Goal: Contribute content: Contribute content

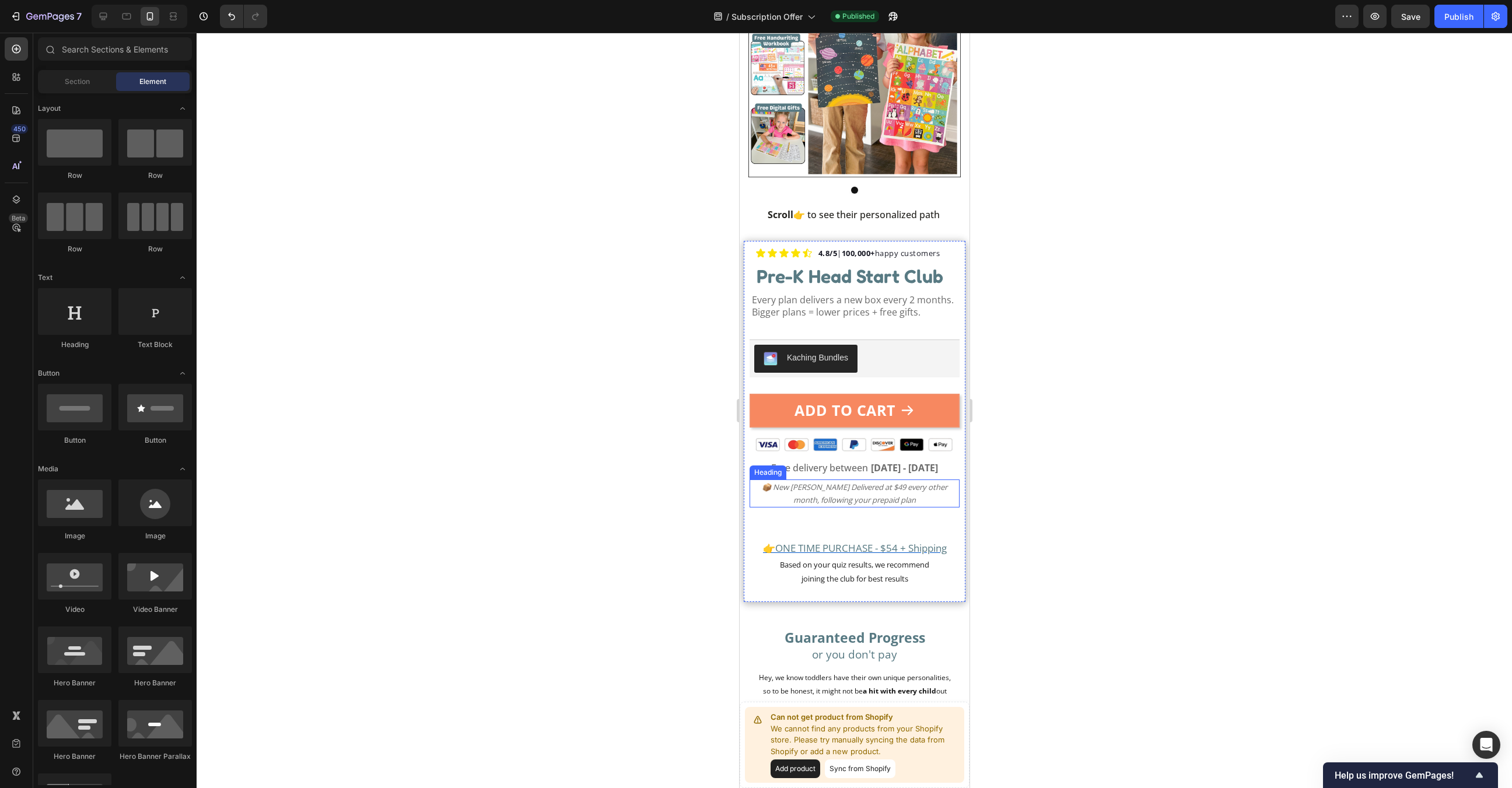
scroll to position [184, 0]
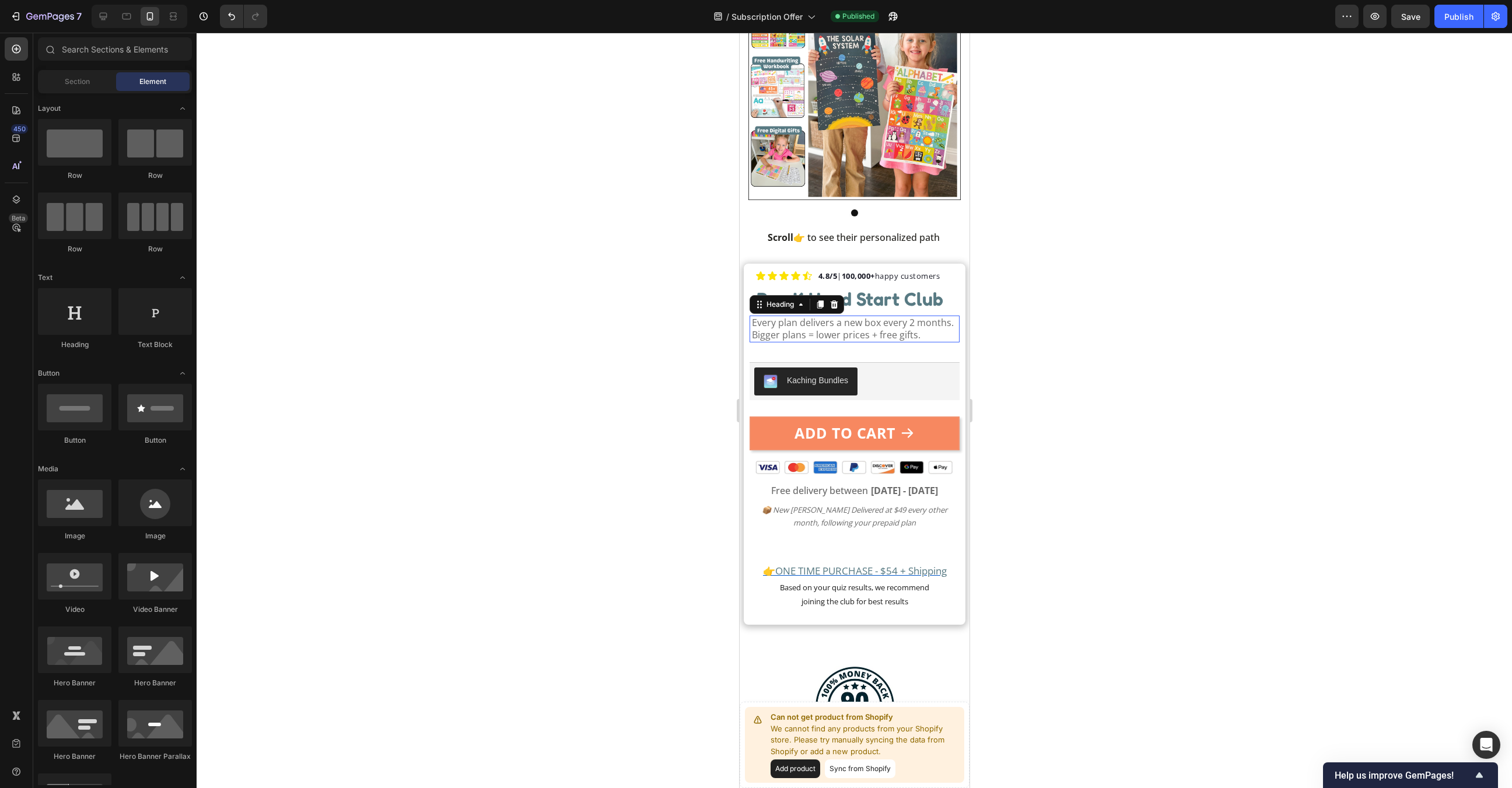
click at [888, 331] on p "Every plan delivers a new box every 2 months. Bigger plans = lower prices + fre…" at bounding box center [854, 328] width 206 height 24
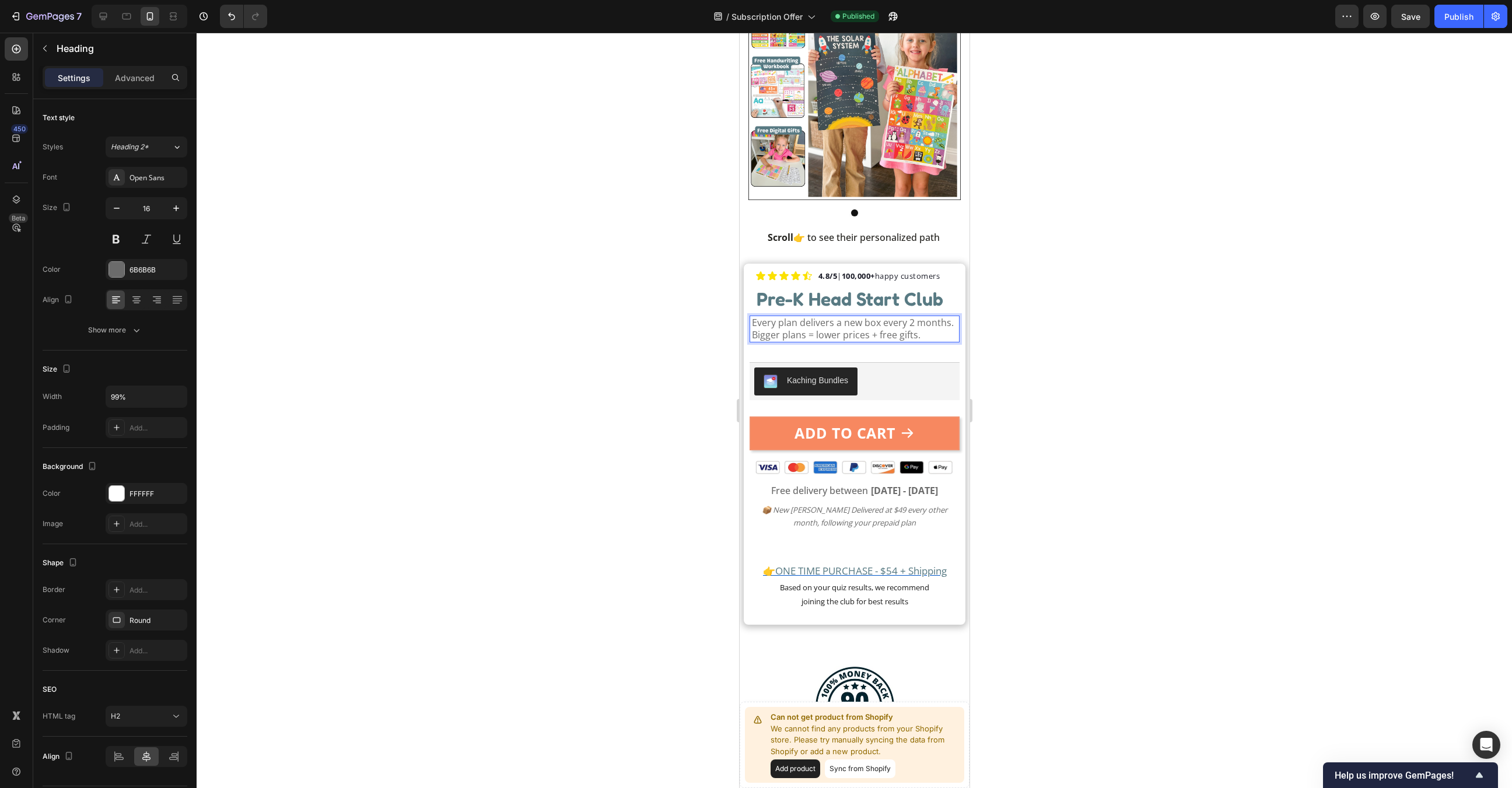
click at [849, 331] on p "Every plan delivers a new box every 2 months. Bigger plans = lower prices + fre…" at bounding box center [854, 328] width 206 height 24
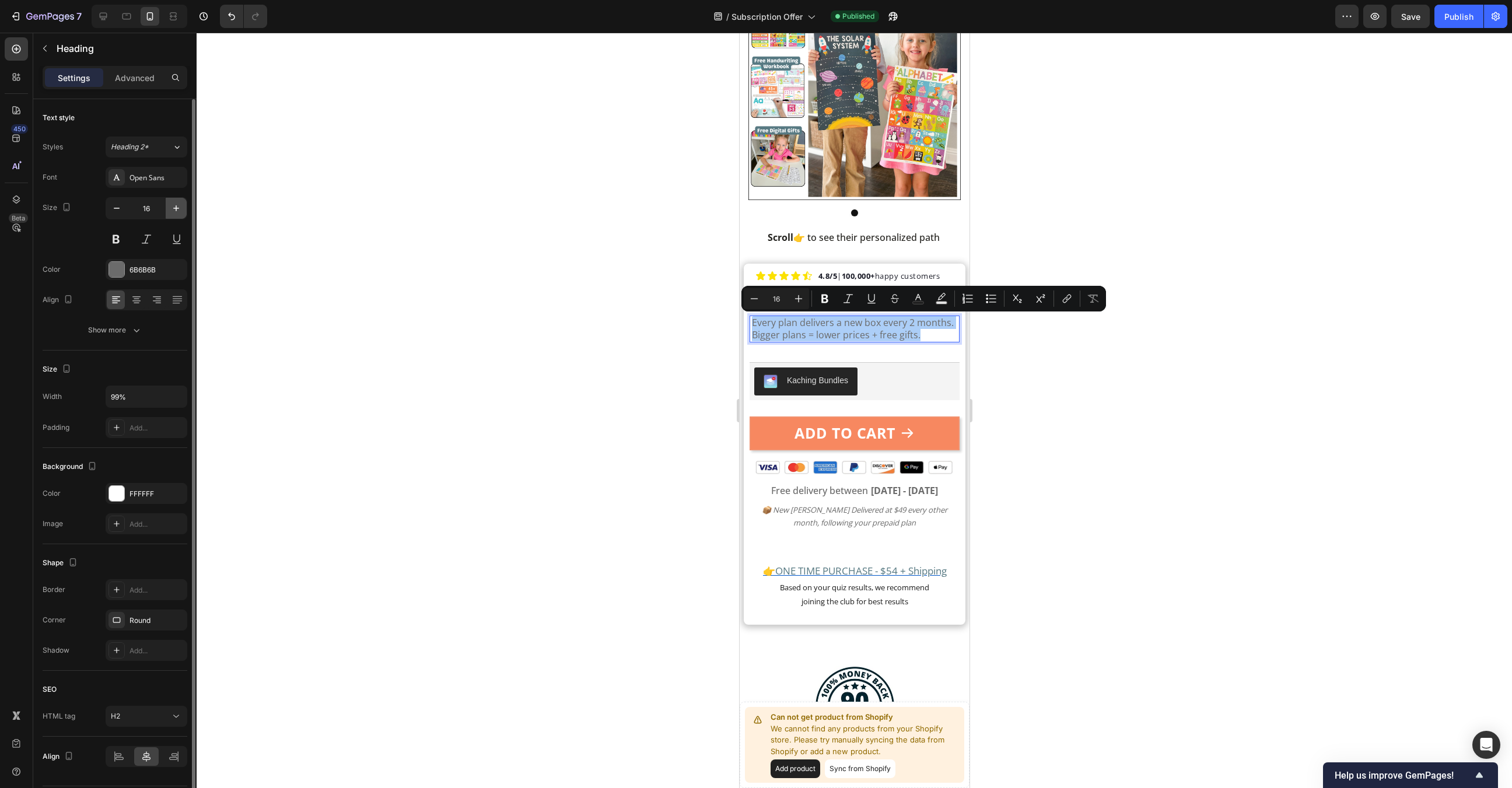
click at [173, 204] on icon "button" at bounding box center [176, 208] width 12 height 12
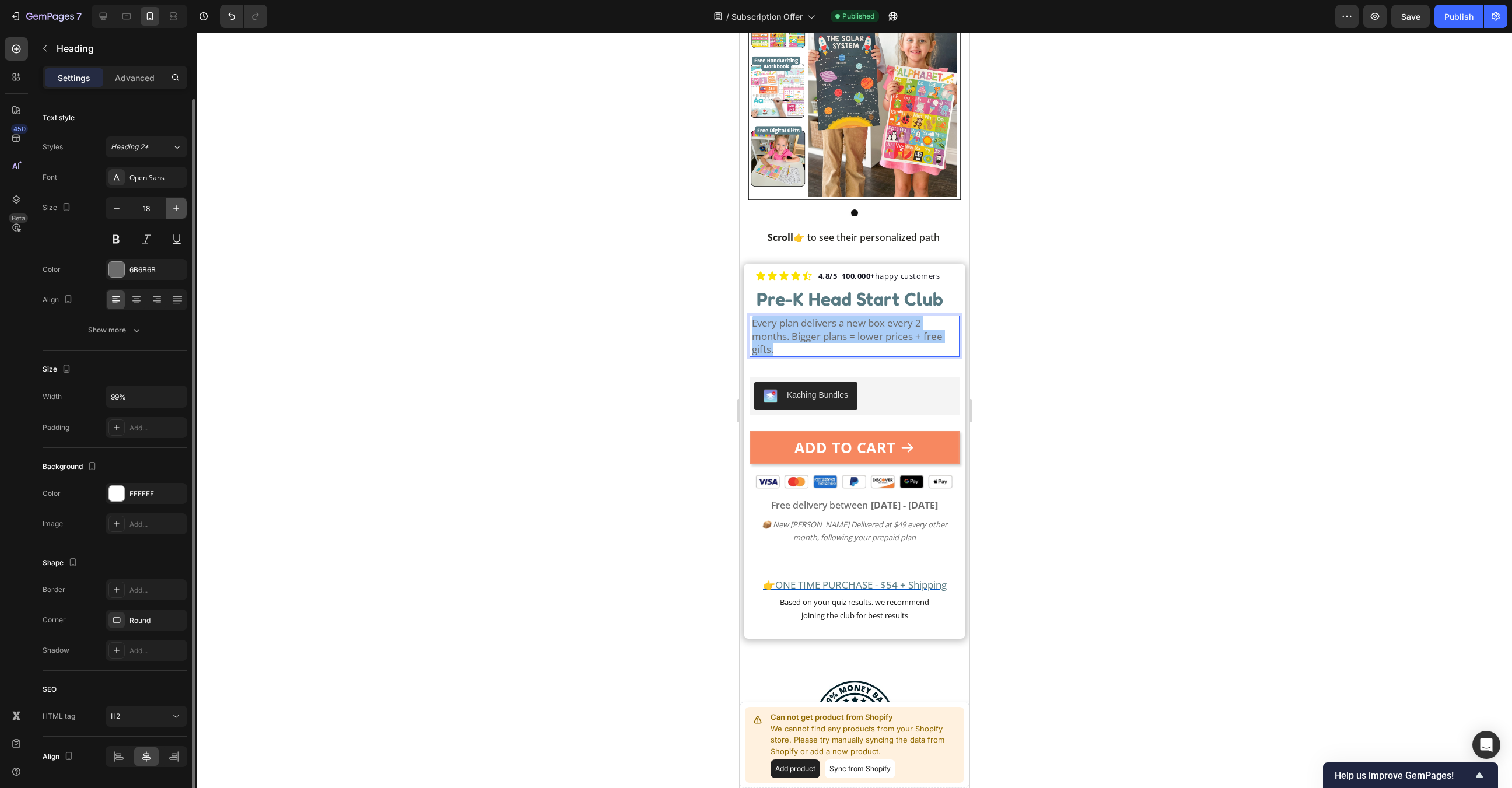
click at [173, 204] on icon "button" at bounding box center [176, 208] width 12 height 12
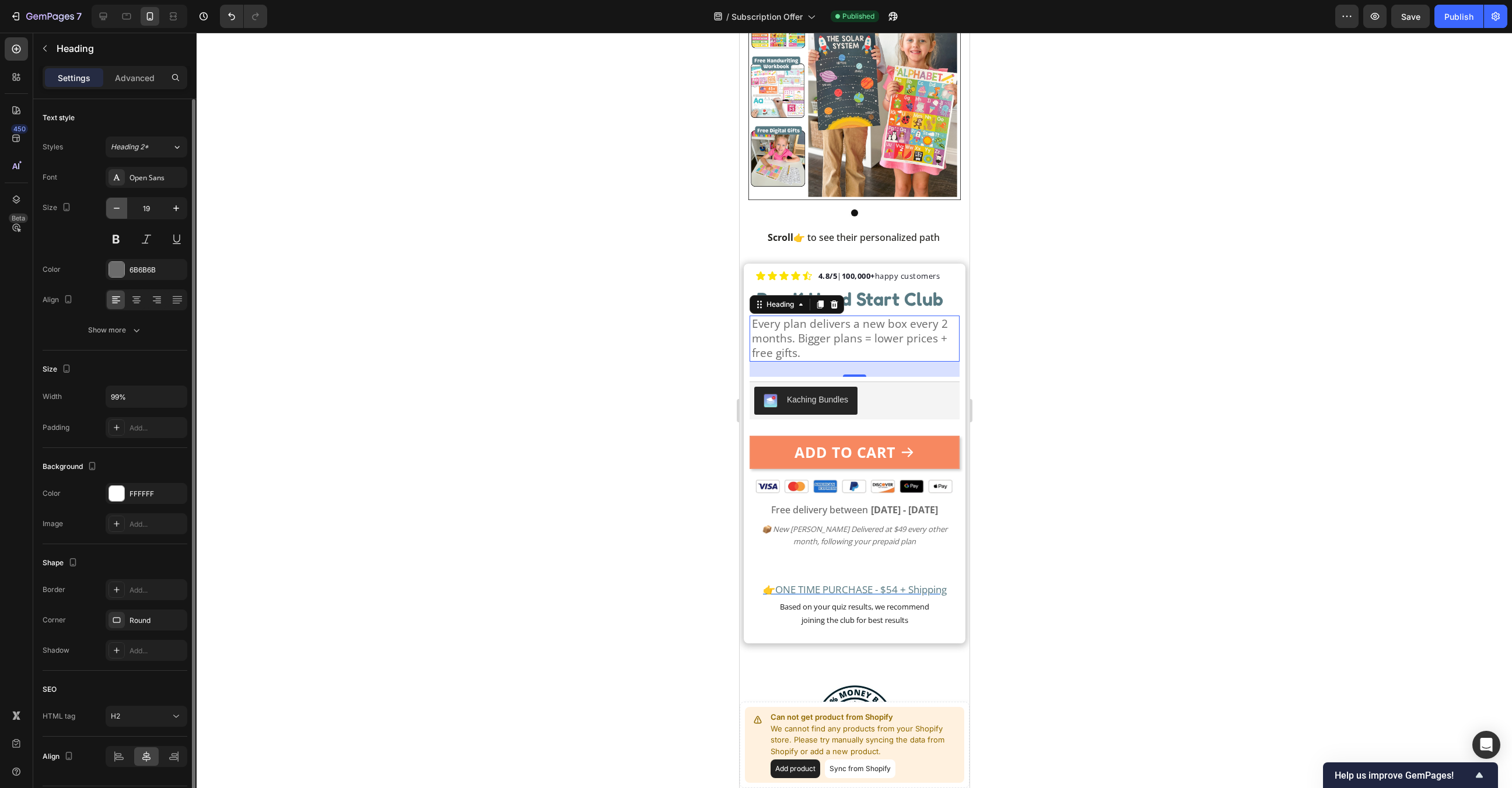
click at [113, 213] on icon "button" at bounding box center [117, 208] width 12 height 12
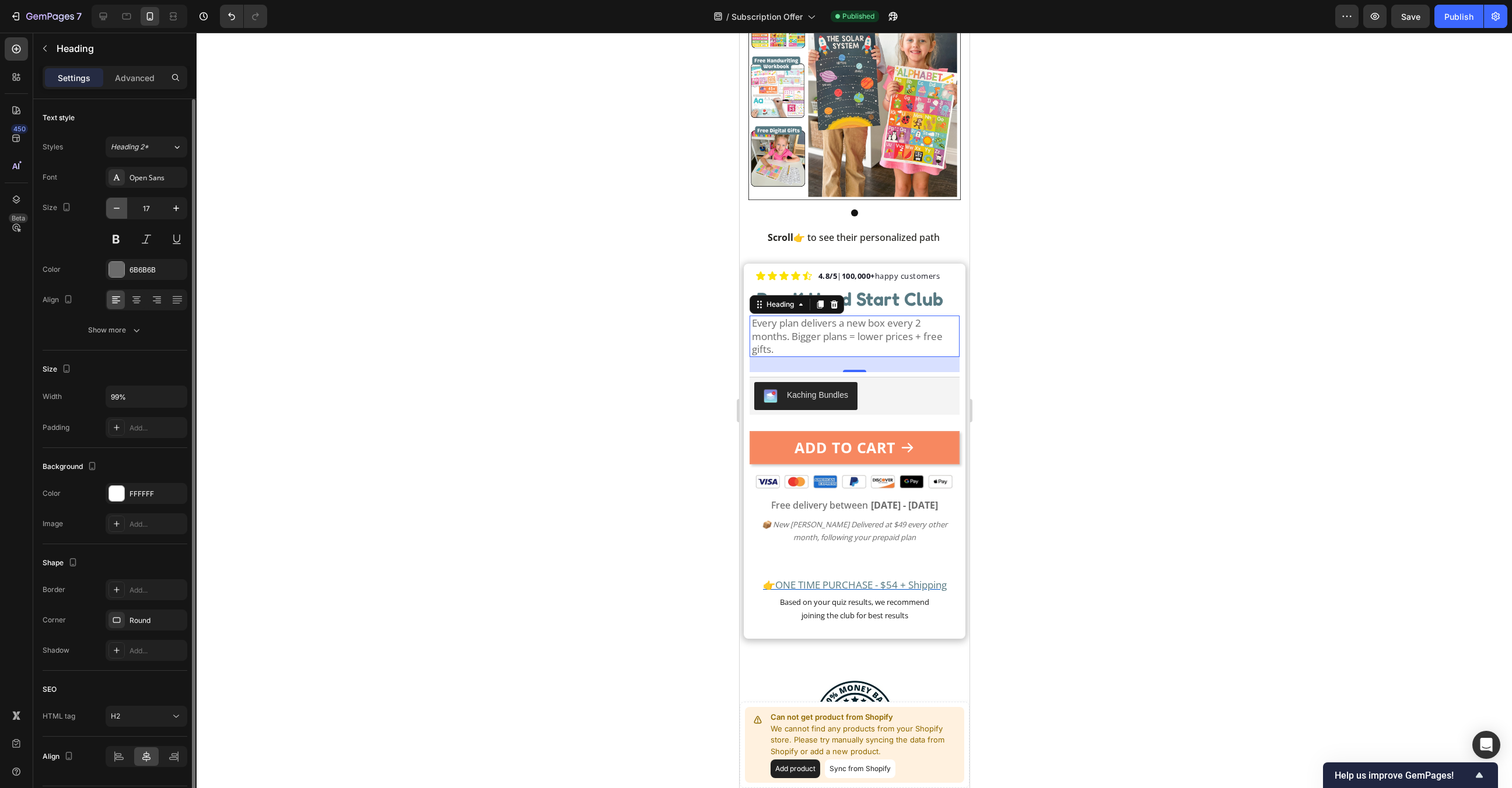
type input "16"
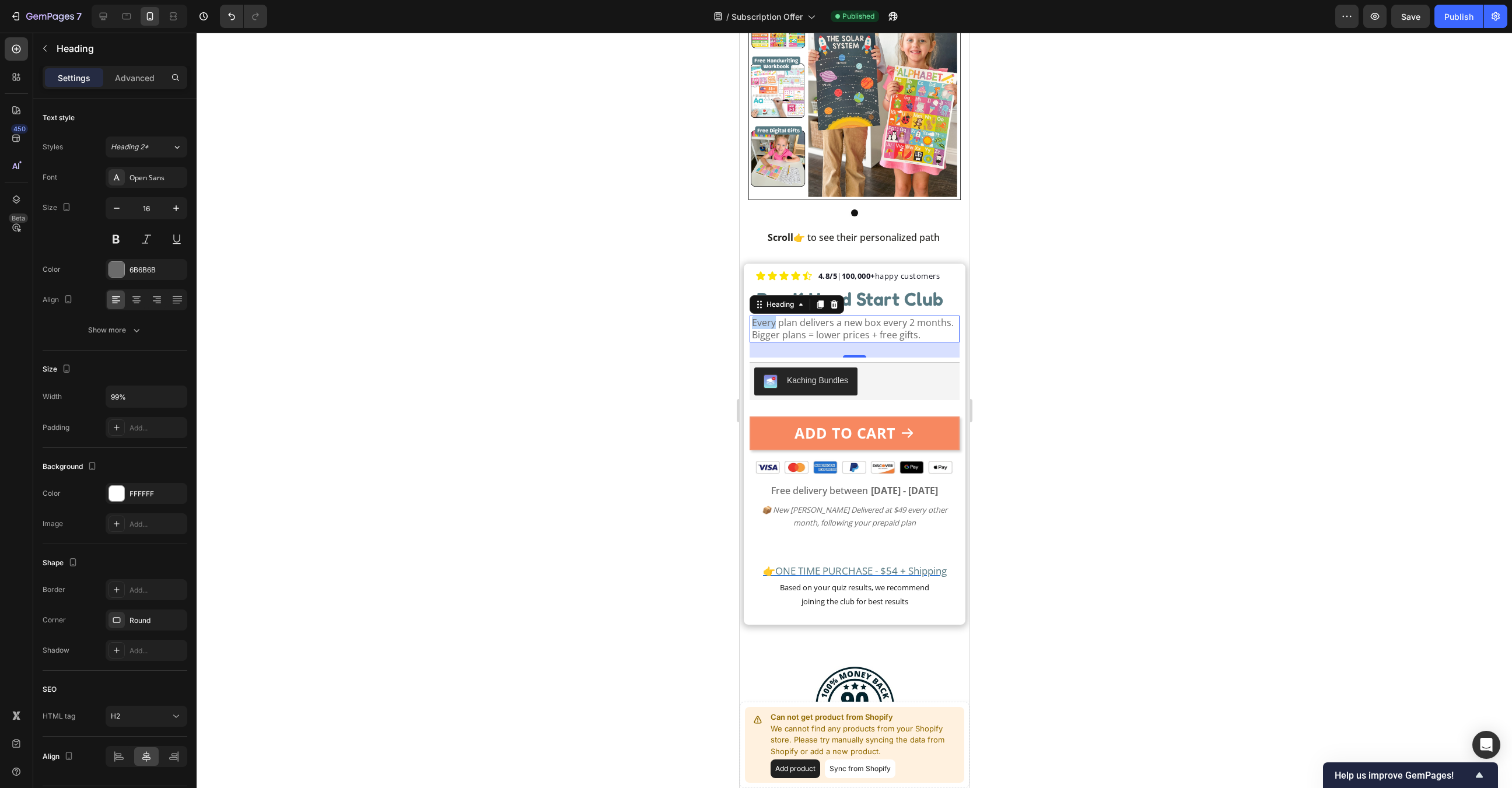
click at [770, 326] on p "Every plan delivers a new box every 2 months. Bigger plans = lower prices + fre…" at bounding box center [854, 328] width 206 height 24
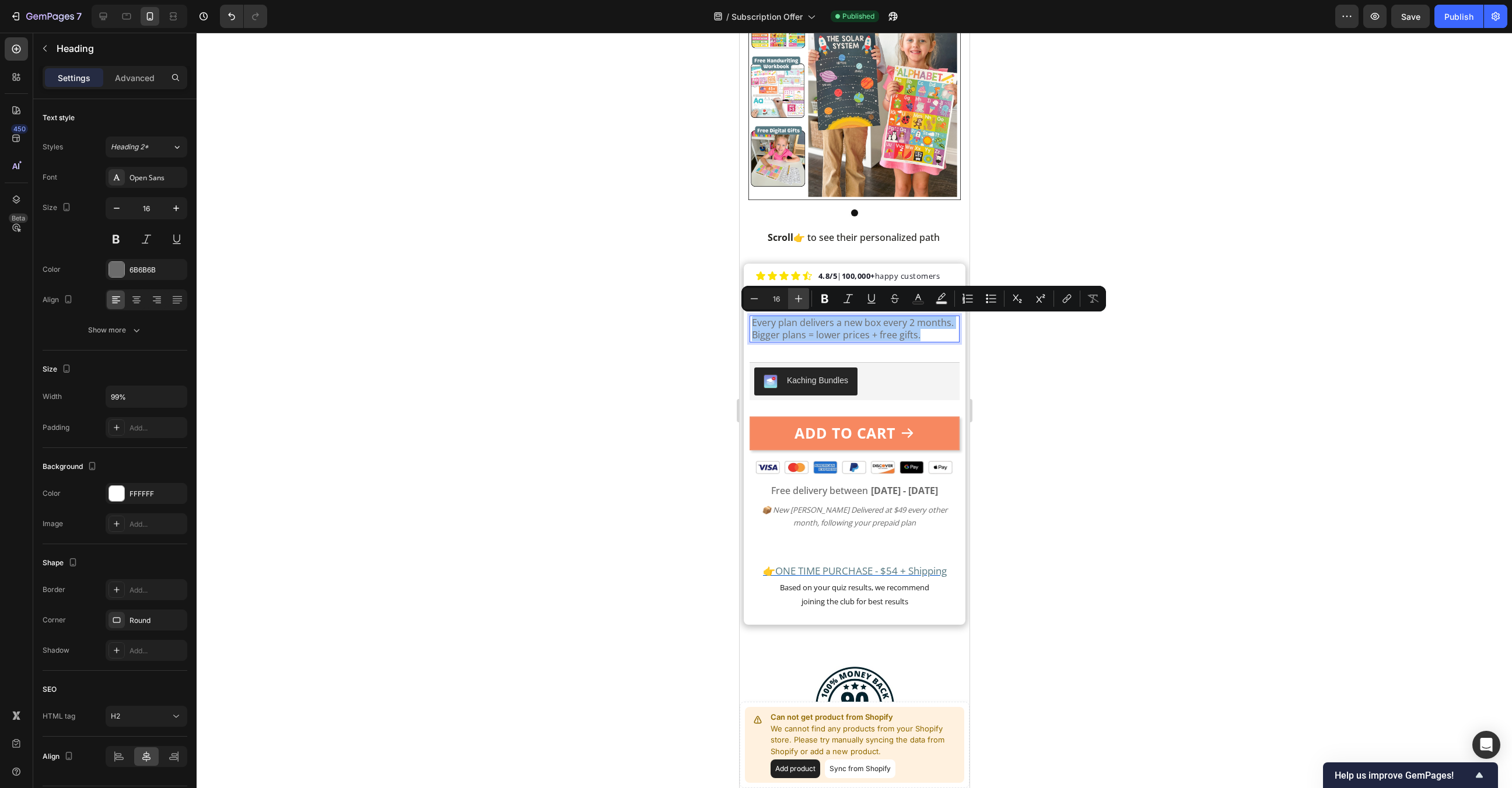
click at [804, 296] on icon "Editor contextual toolbar" at bounding box center [798, 298] width 12 height 12
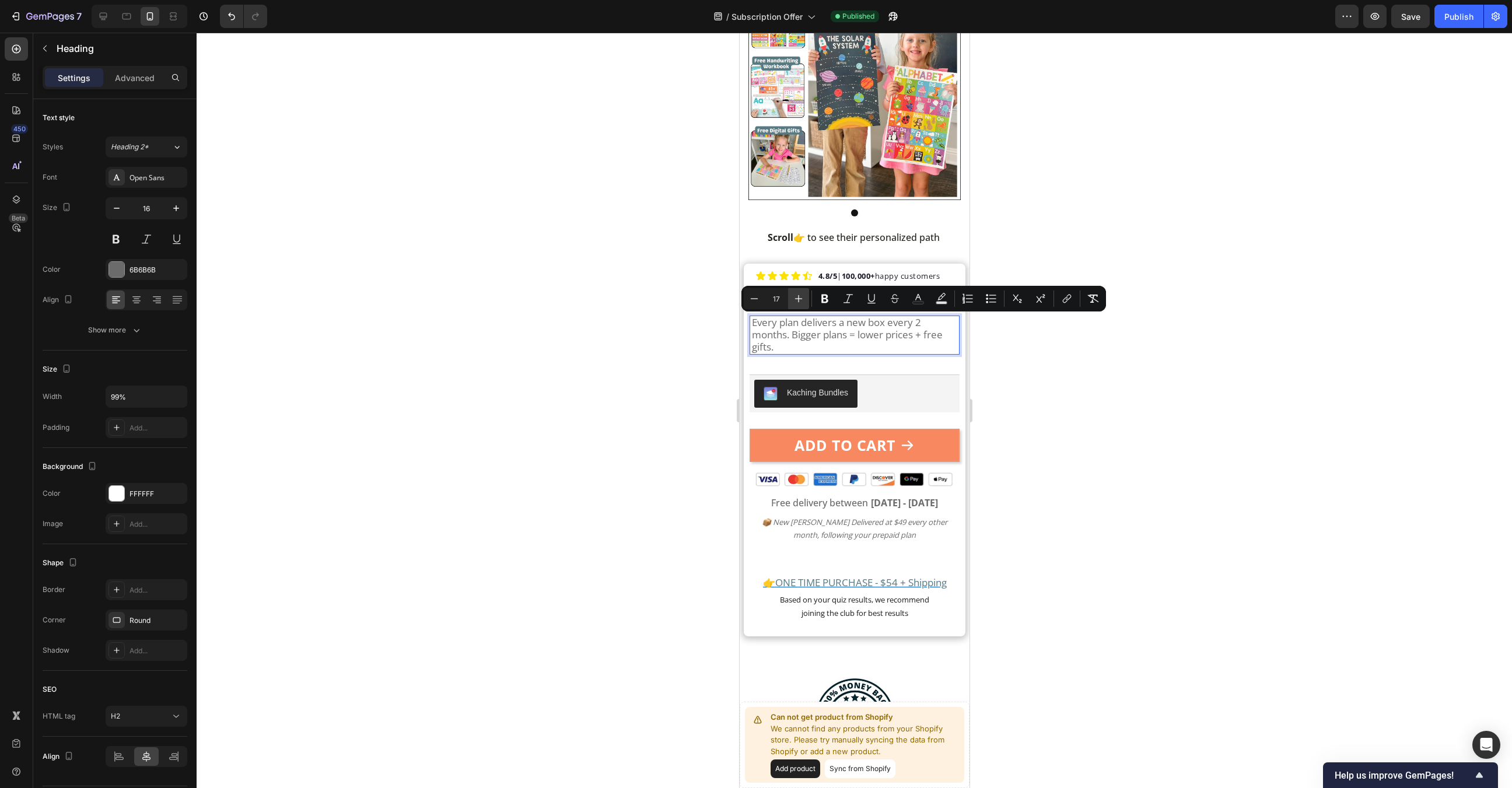
click at [804, 296] on icon "Editor contextual toolbar" at bounding box center [798, 298] width 12 height 12
type input "18"
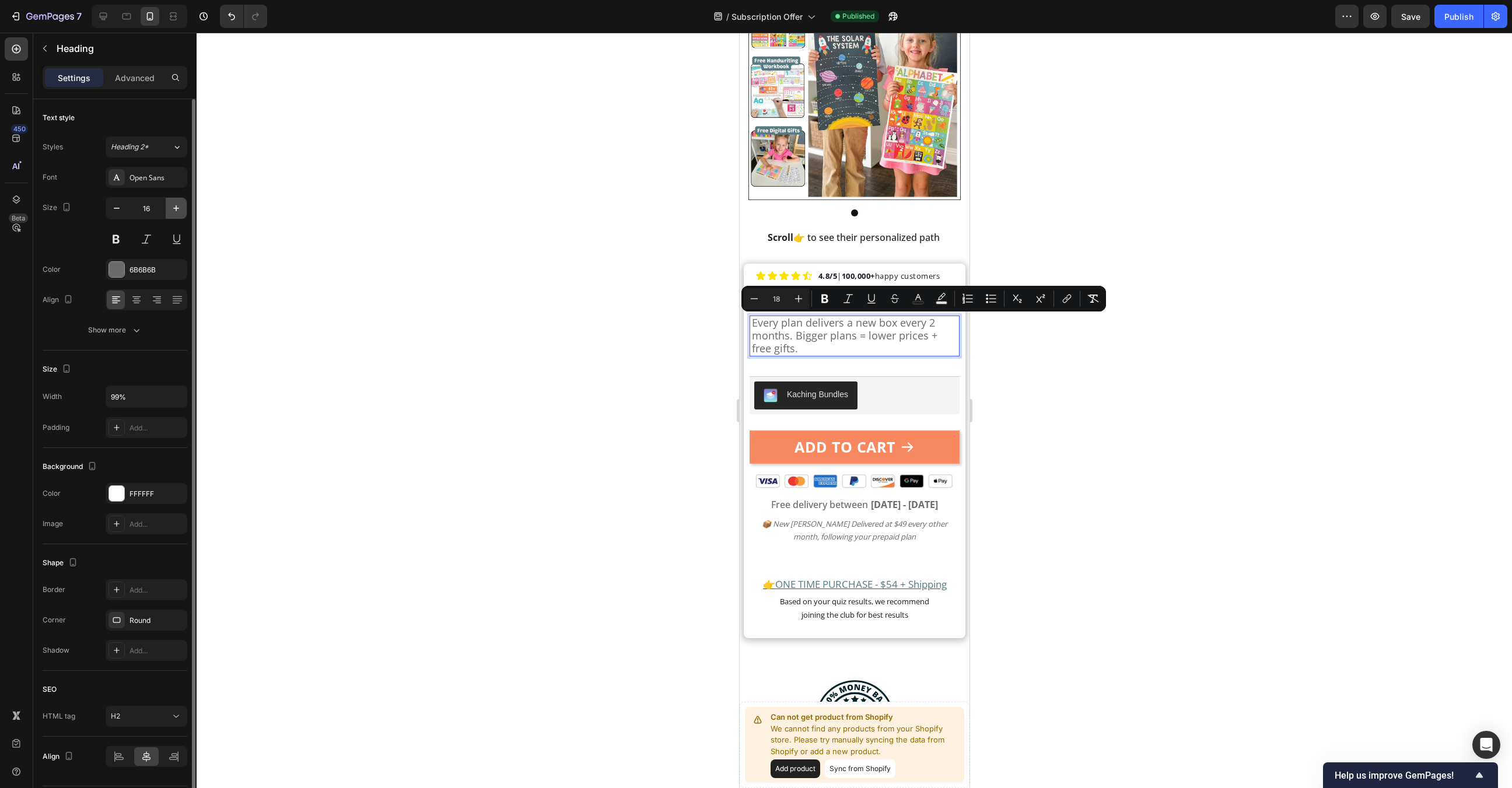
click at [171, 214] on button "button" at bounding box center [176, 208] width 21 height 21
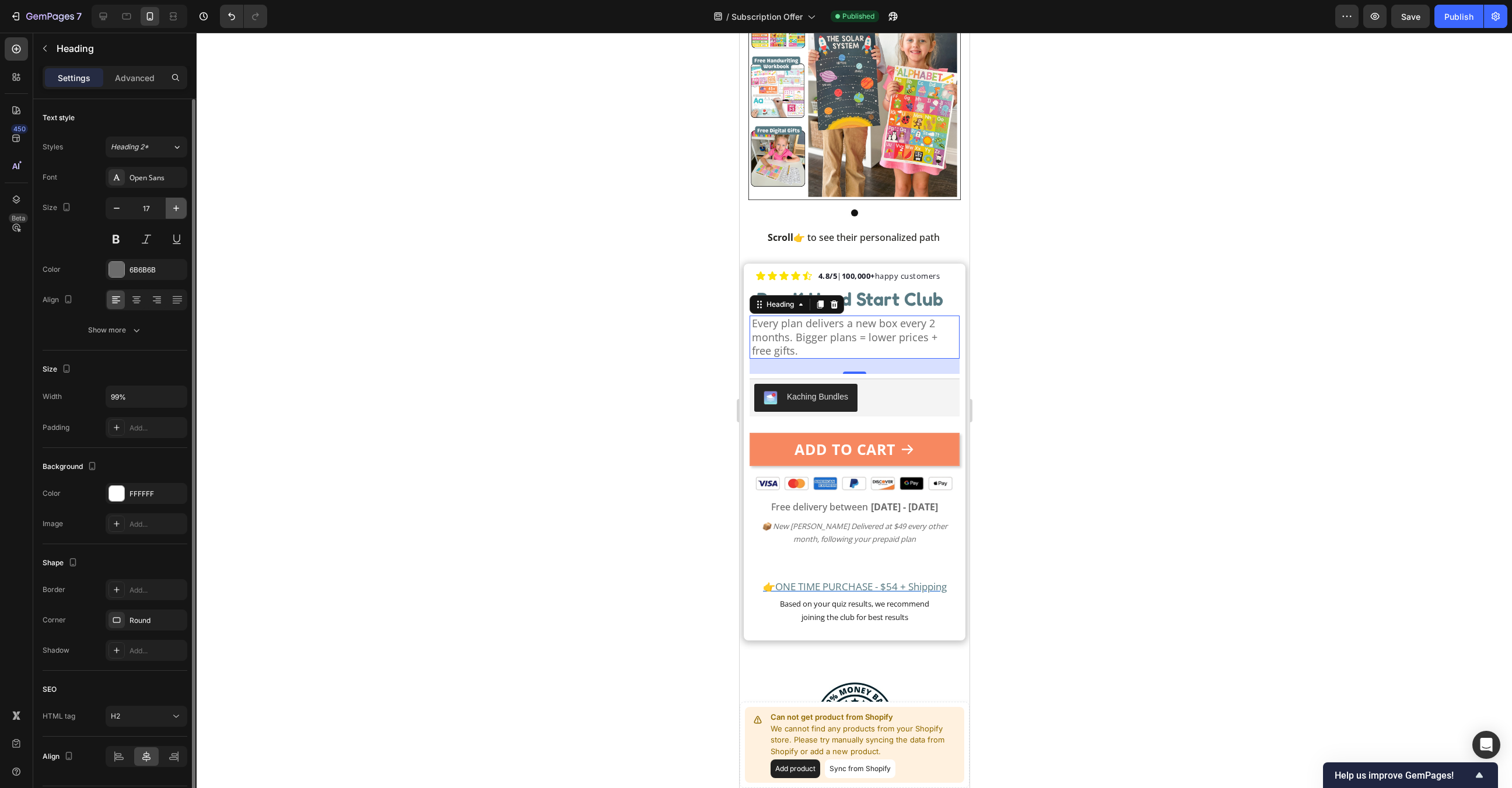
click at [171, 214] on button "button" at bounding box center [176, 208] width 21 height 21
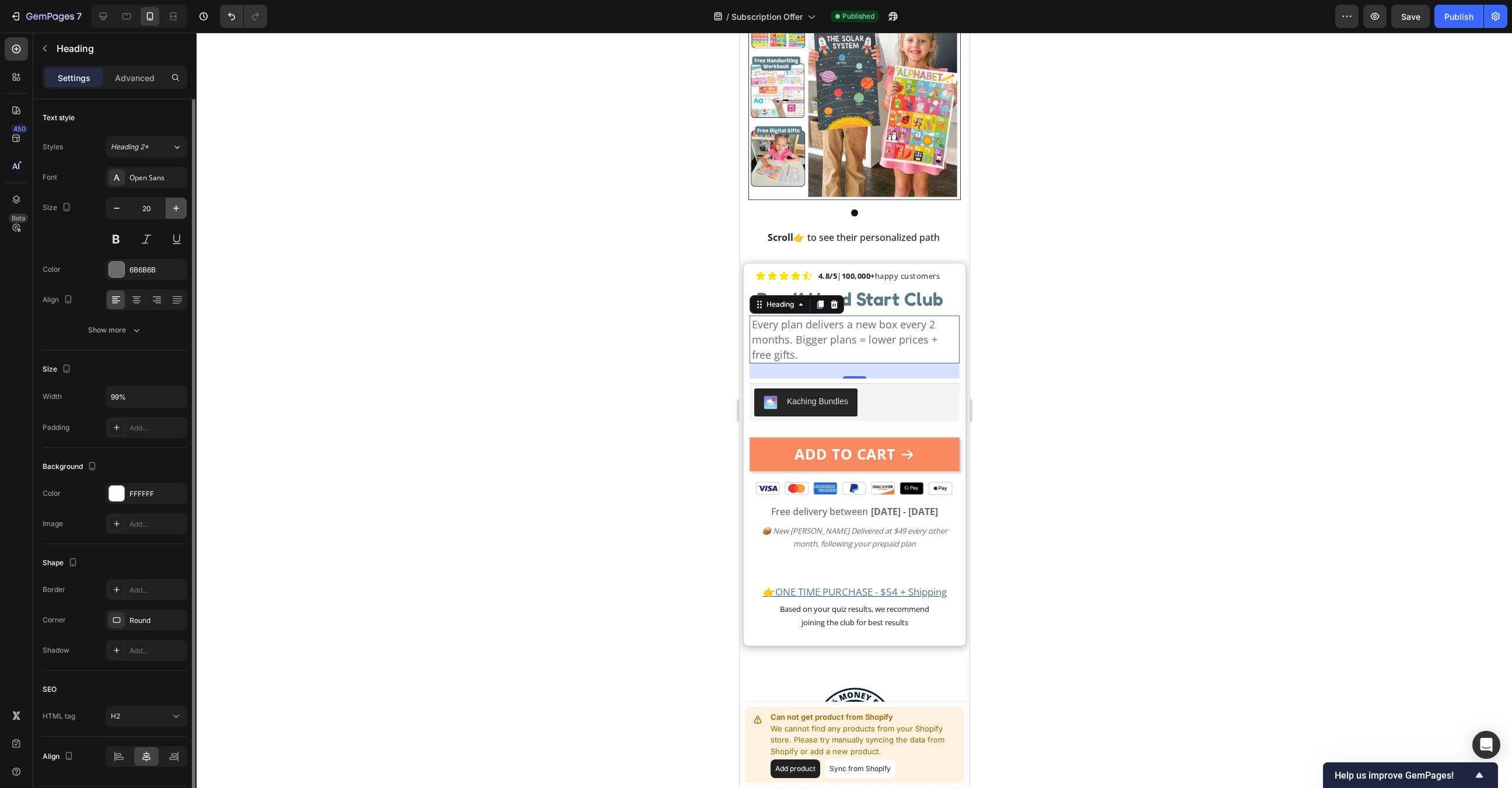
type input "21"
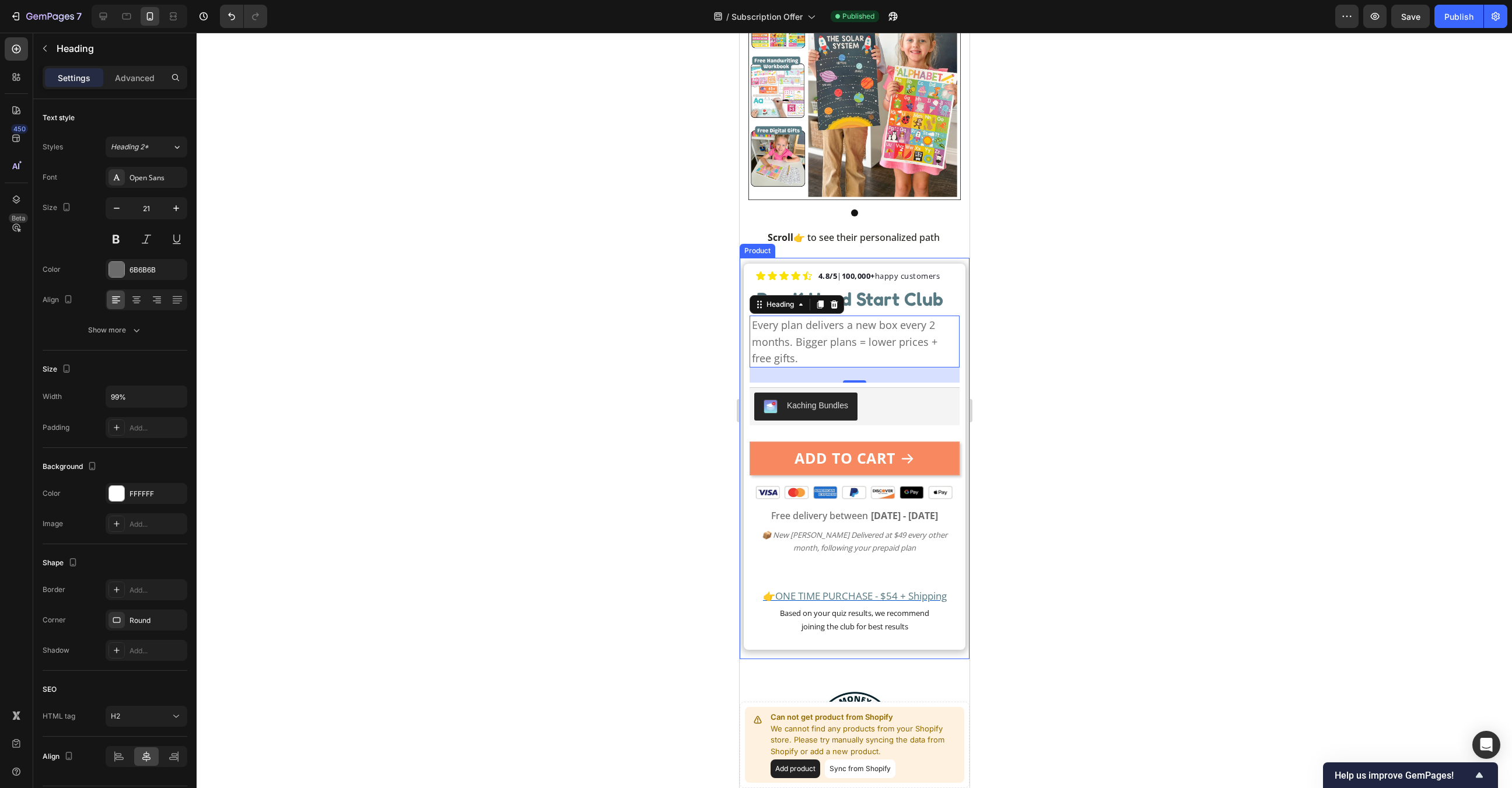
click at [785, 358] on p "Every plan delivers a new box every 2 months. Bigger plans = lower prices + fre…" at bounding box center [854, 342] width 206 height 50
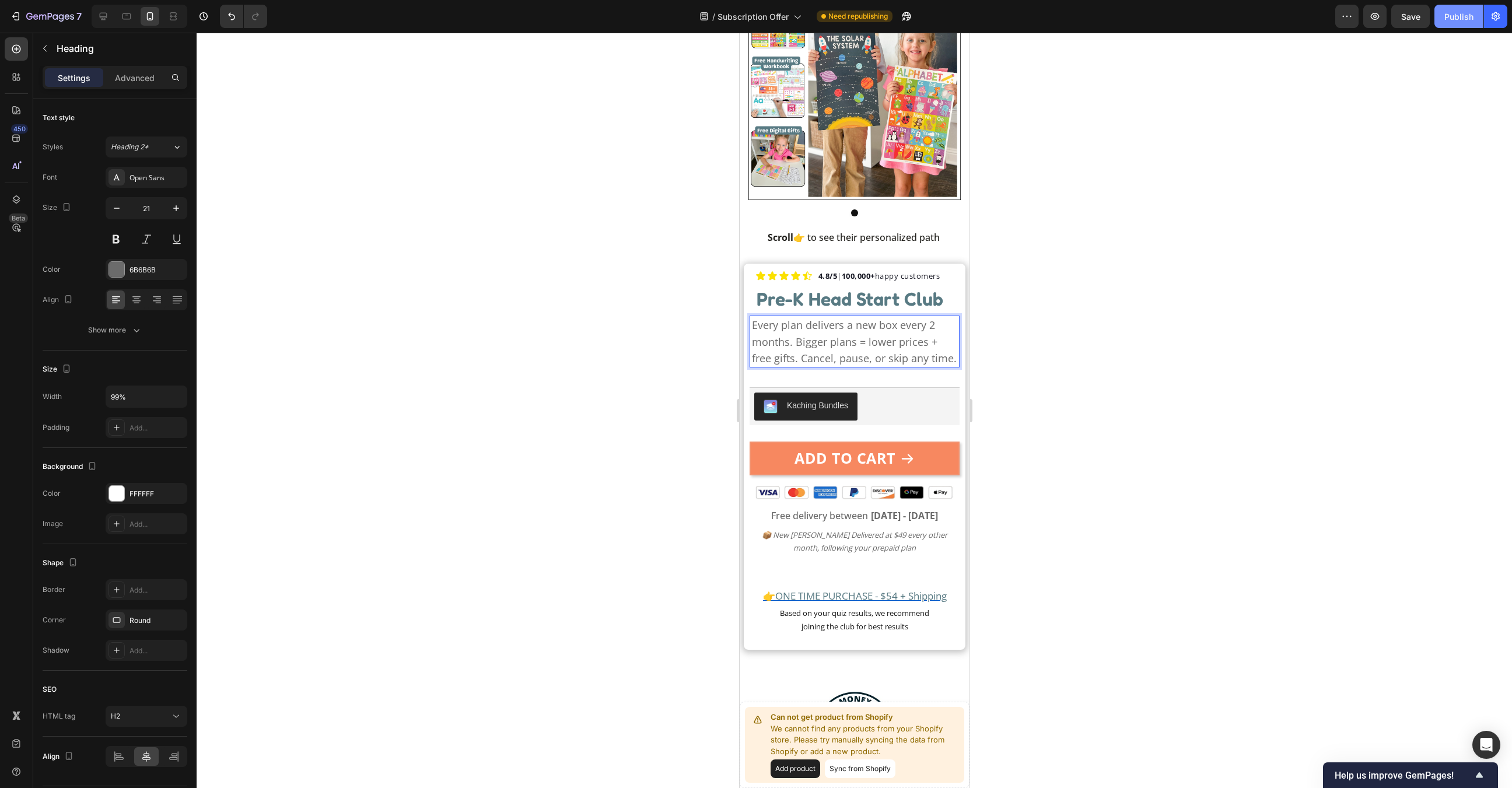
click at [1452, 21] on div "Publish" at bounding box center [1459, 17] width 29 height 12
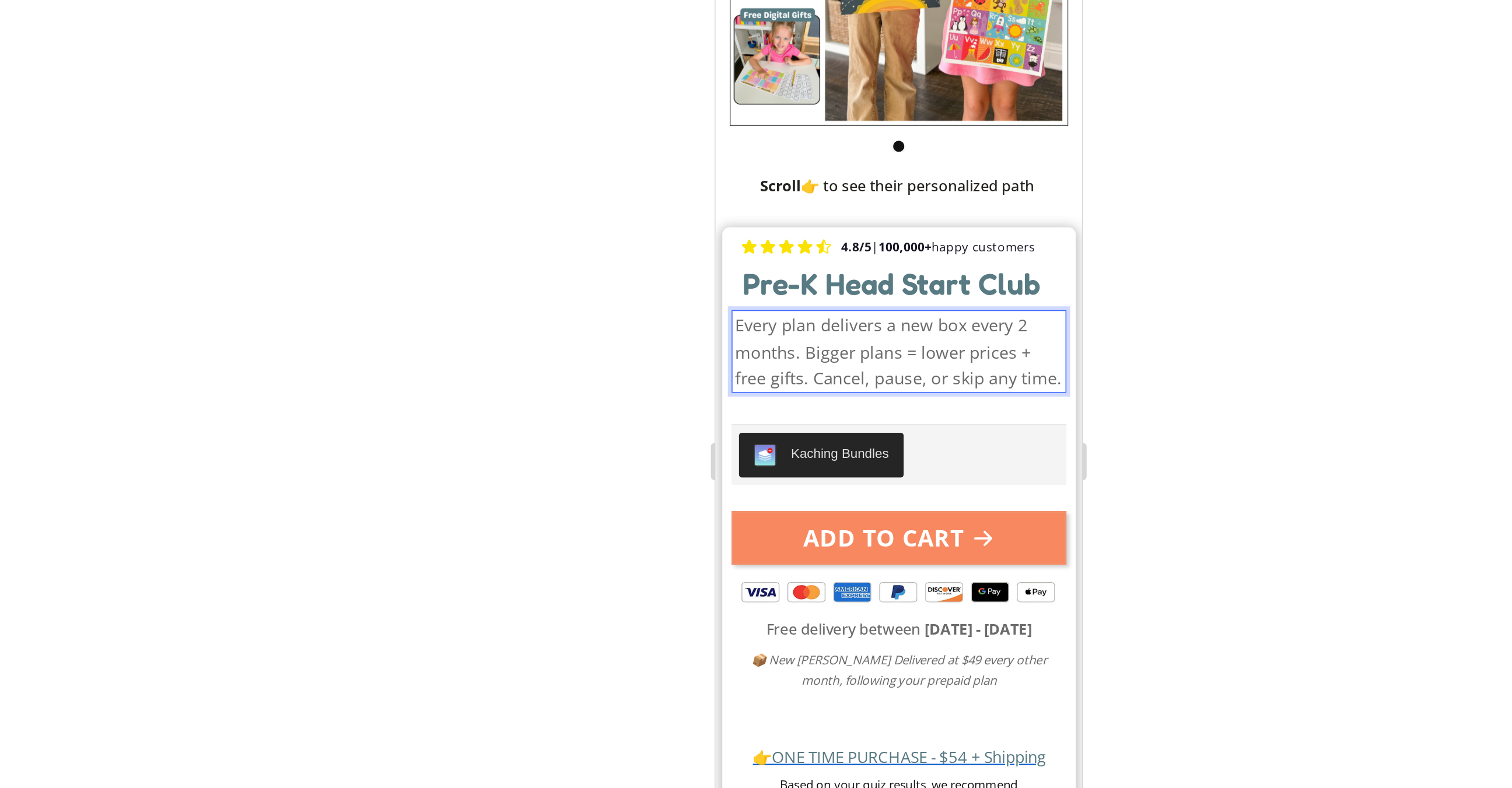
click at [844, 174] on span "Every plan delivers a new box every 2 months. Bigger plans = lower prices + fre…" at bounding box center [829, 168] width 205 height 47
click at [871, 151] on span "Every plan delivers a new box every 2 months. Bigger plans = lower prices + fre…" at bounding box center [829, 168] width 205 height 47
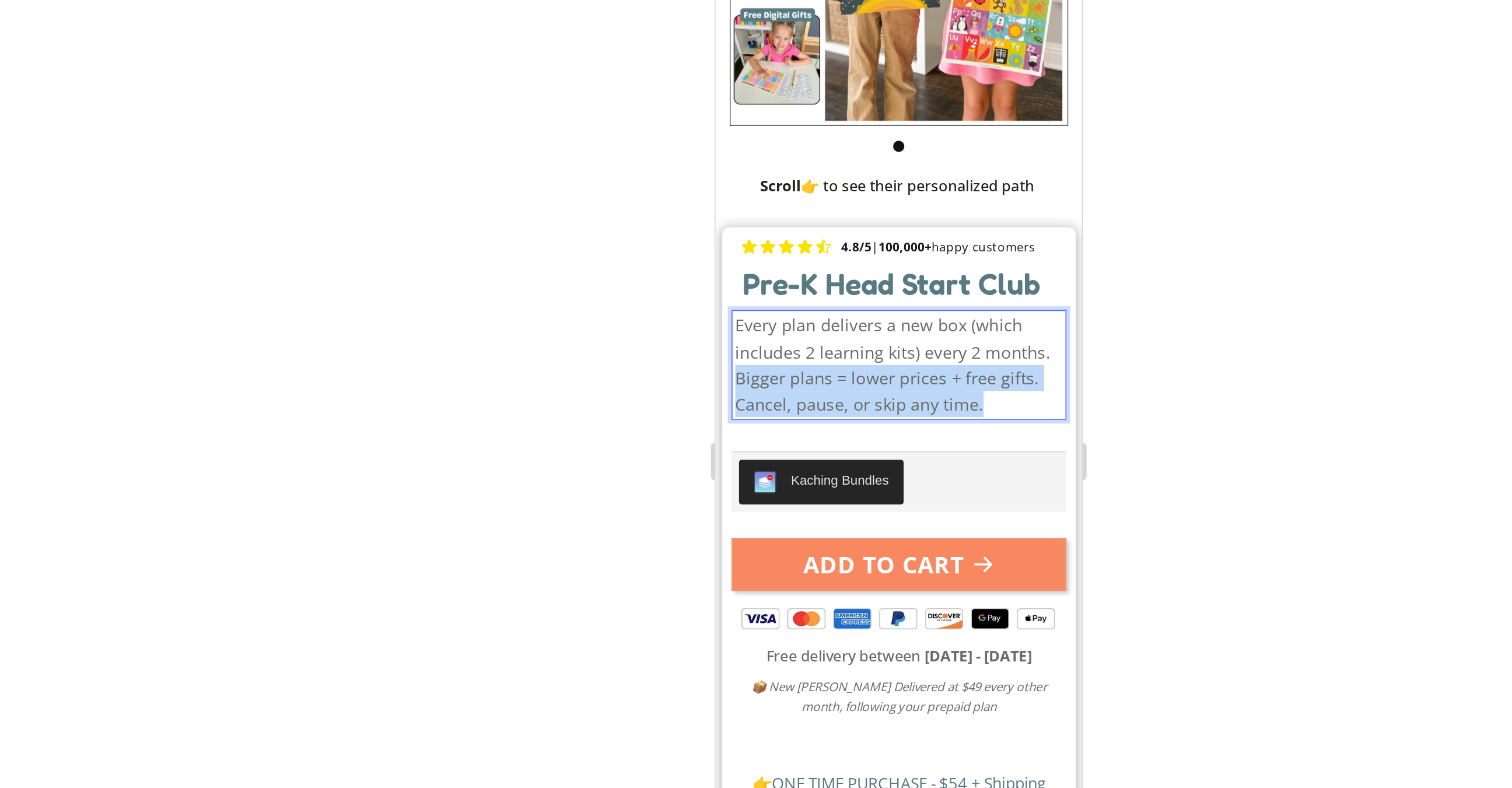
drag, startPoint x: 902, startPoint y: 195, endPoint x: 728, endPoint y: 188, distance: 174.1
click at [728, 188] on p "Every plan delivers a new box (which includes 2 learning kits) every 2 months. …" at bounding box center [830, 176] width 206 height 66
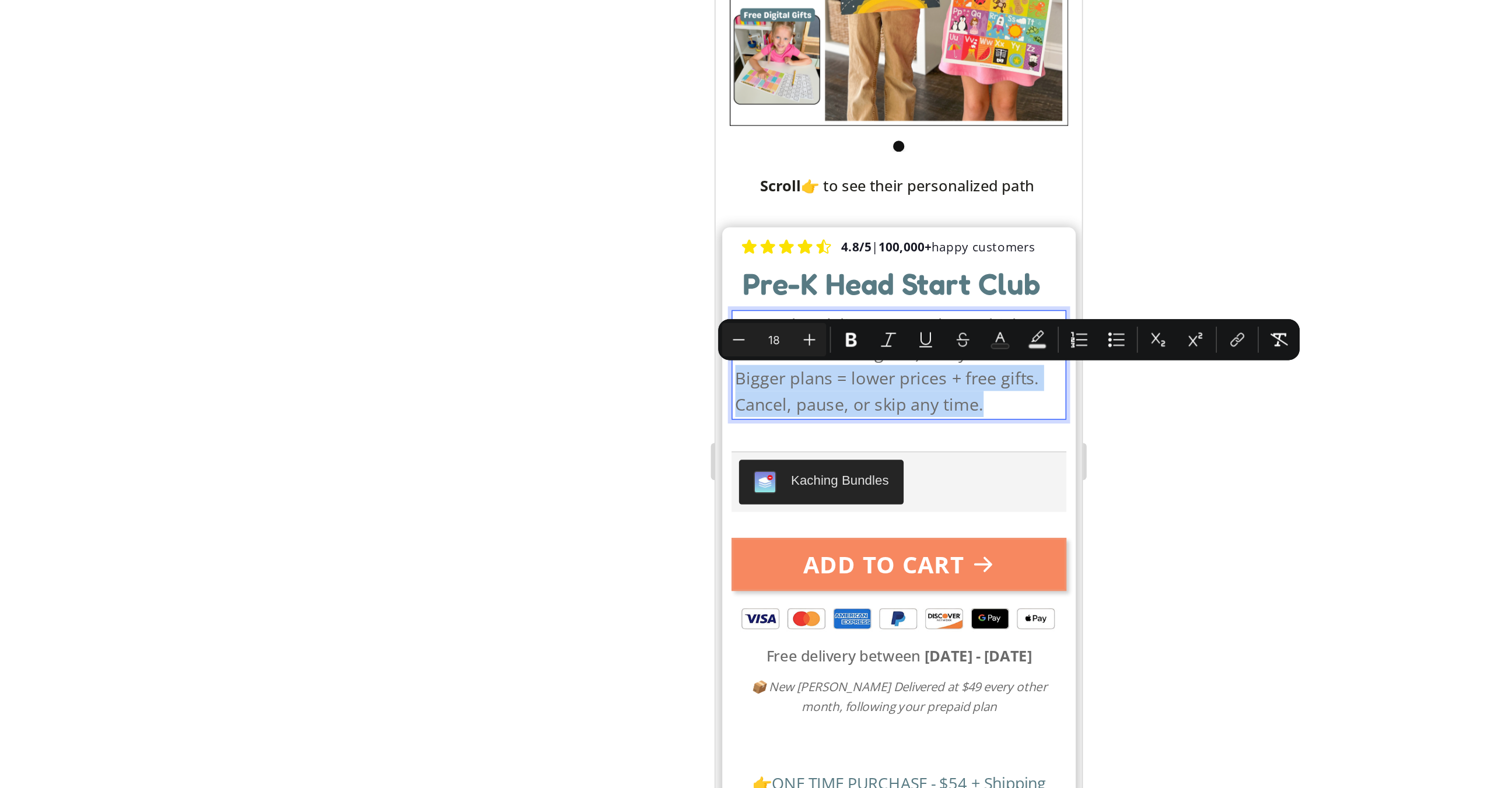
click at [728, 188] on span "Every plan delivers a new box (which includes 2 learning kits) every 2 months. …" at bounding box center [826, 177] width 197 height 63
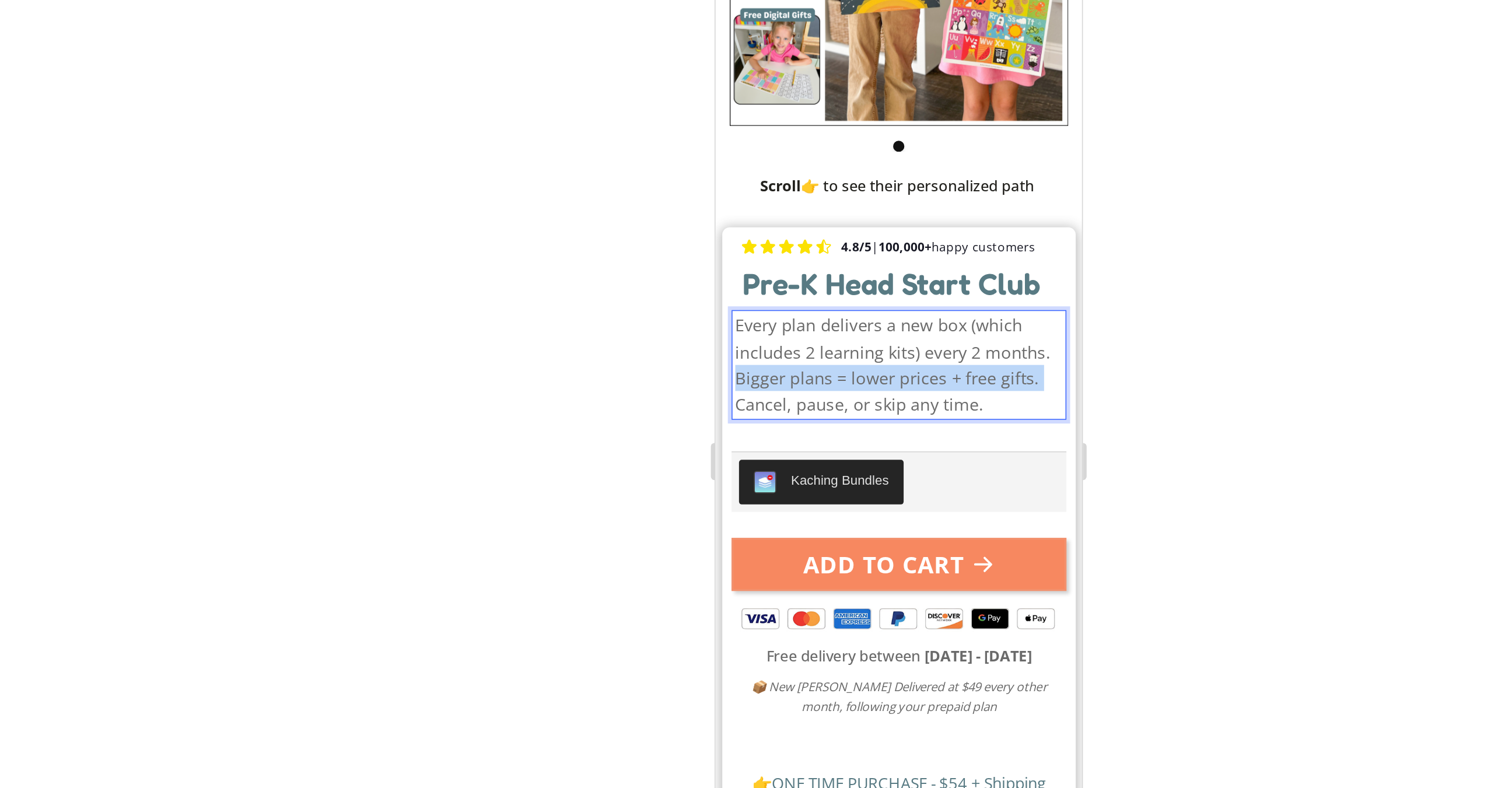
drag, startPoint x: 728, startPoint y: 188, endPoint x: 913, endPoint y: 190, distance: 185.0
click at [914, 190] on span "Every plan delivers a new box (which includes 2 learning kits) every 2 months. …" at bounding box center [826, 177] width 197 height 63
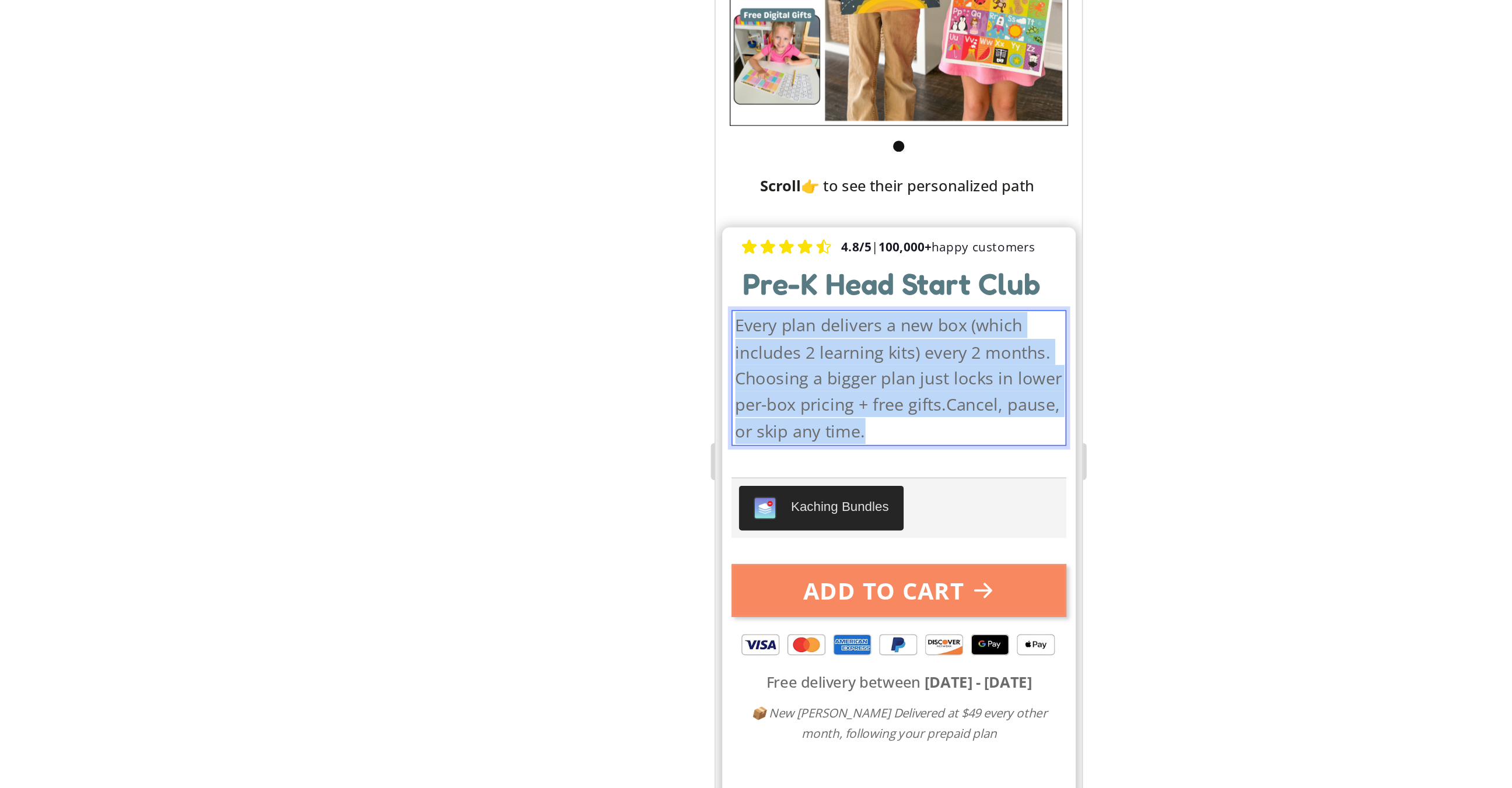
drag, startPoint x: 837, startPoint y: 216, endPoint x: 693, endPoint y: 141, distance: 162.4
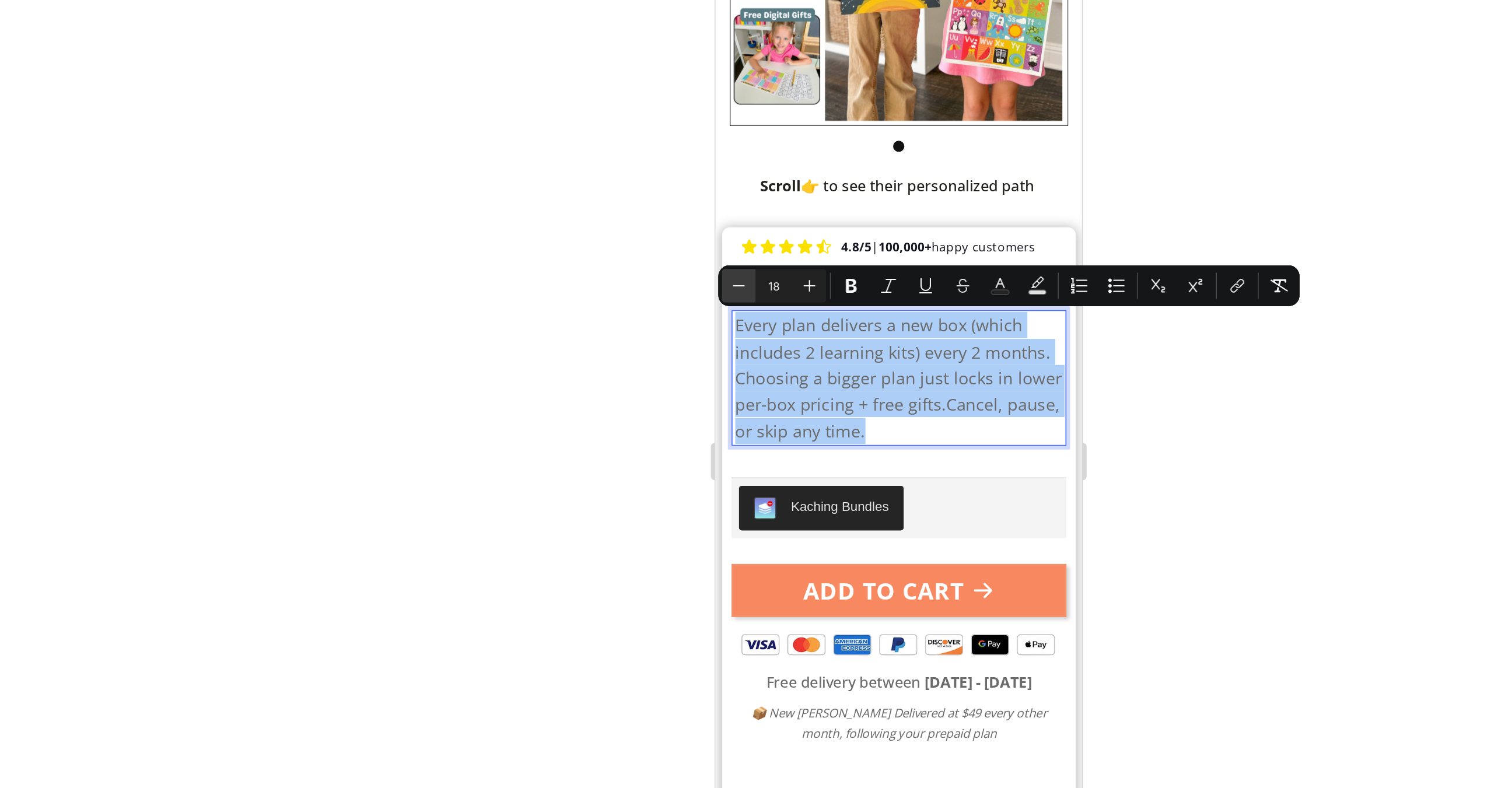
click at [757, 302] on icon "Editor contextual toolbar" at bounding box center [754, 300] width 12 height 12
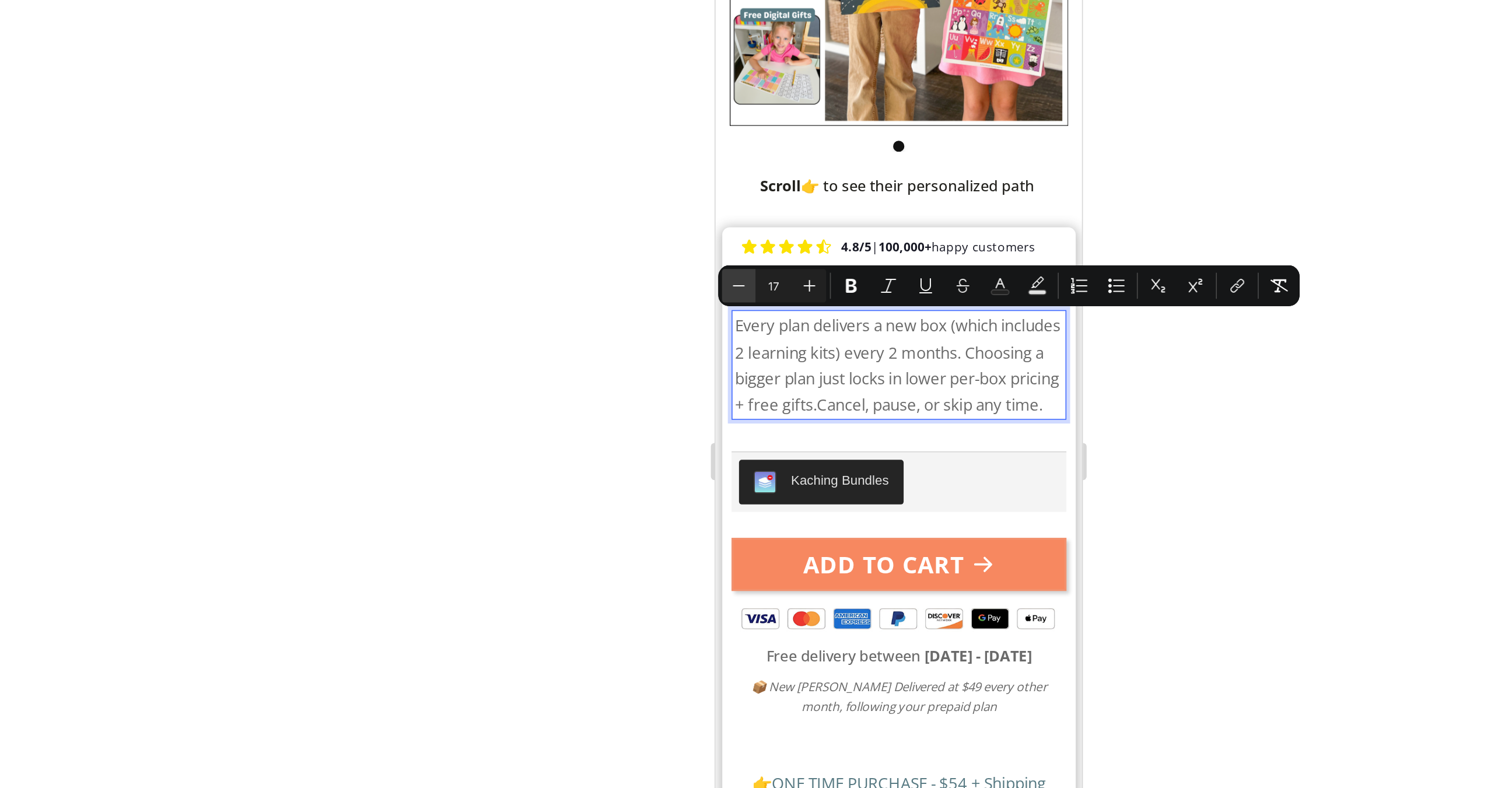
click at [757, 302] on icon "Editor contextual toolbar" at bounding box center [754, 300] width 12 height 12
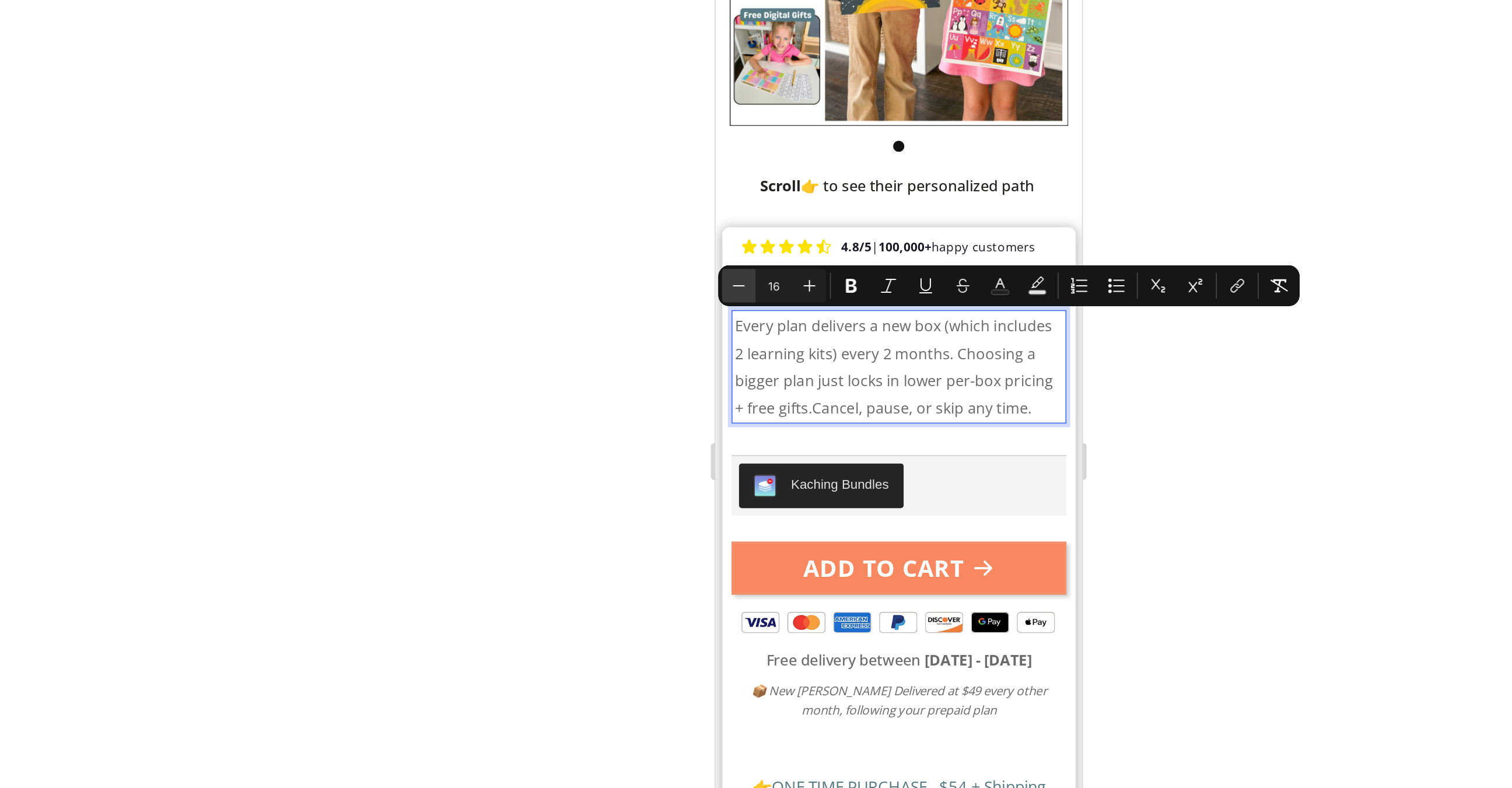
click at [757, 302] on icon "Editor contextual toolbar" at bounding box center [754, 300] width 12 height 12
type input "15"
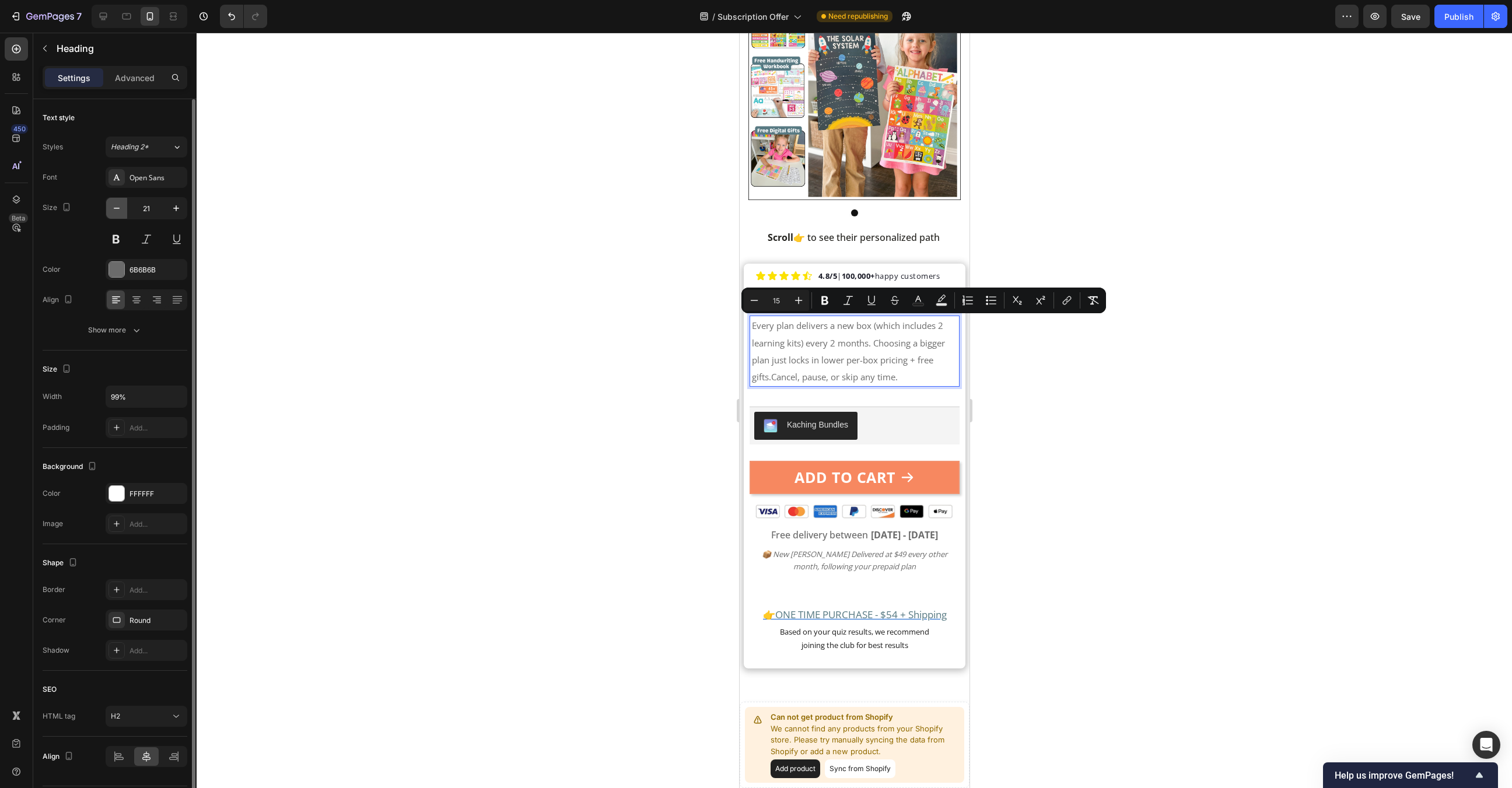
click at [115, 217] on button "button" at bounding box center [117, 208] width 21 height 21
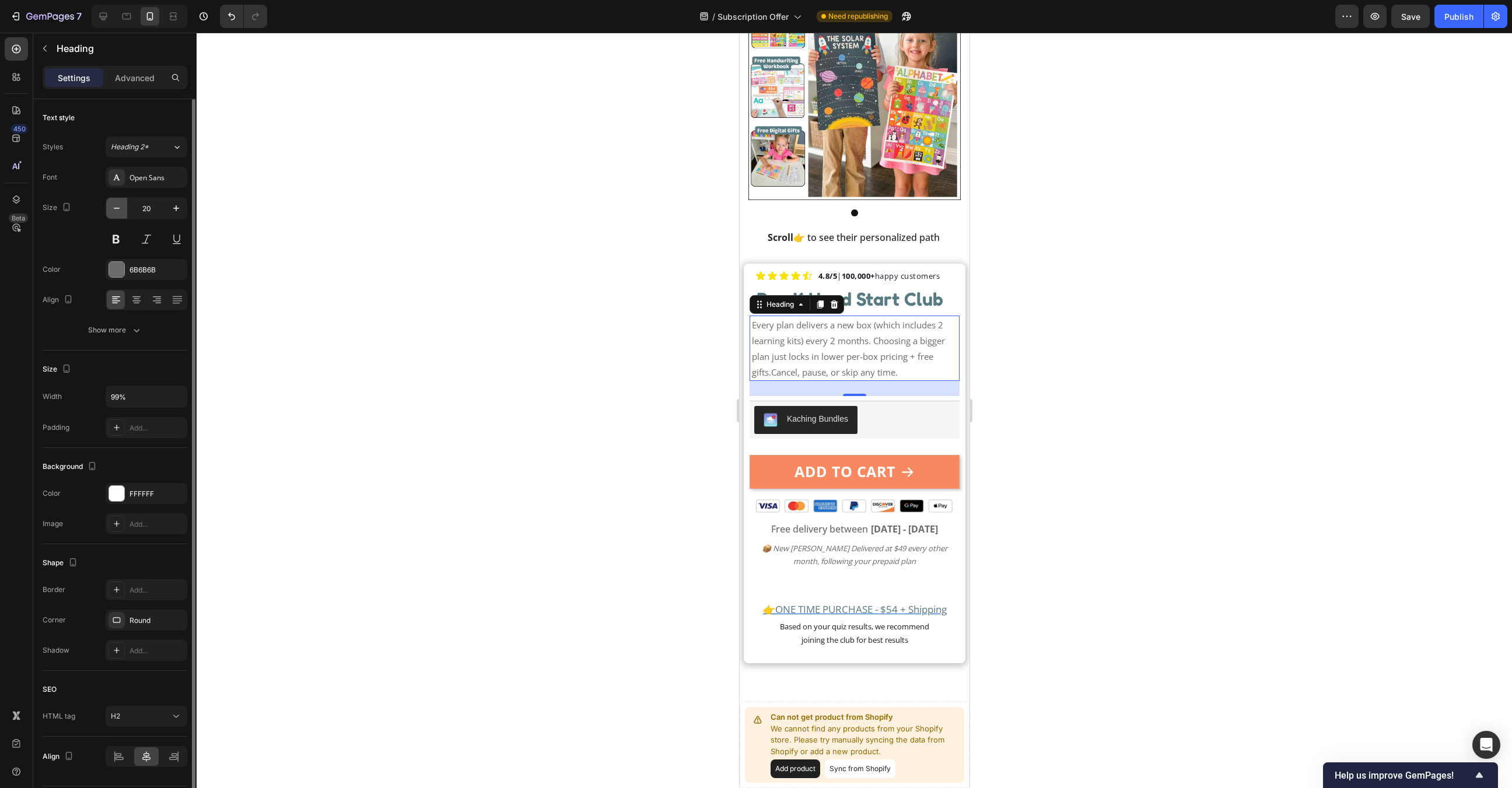
click at [120, 214] on button "button" at bounding box center [117, 208] width 21 height 21
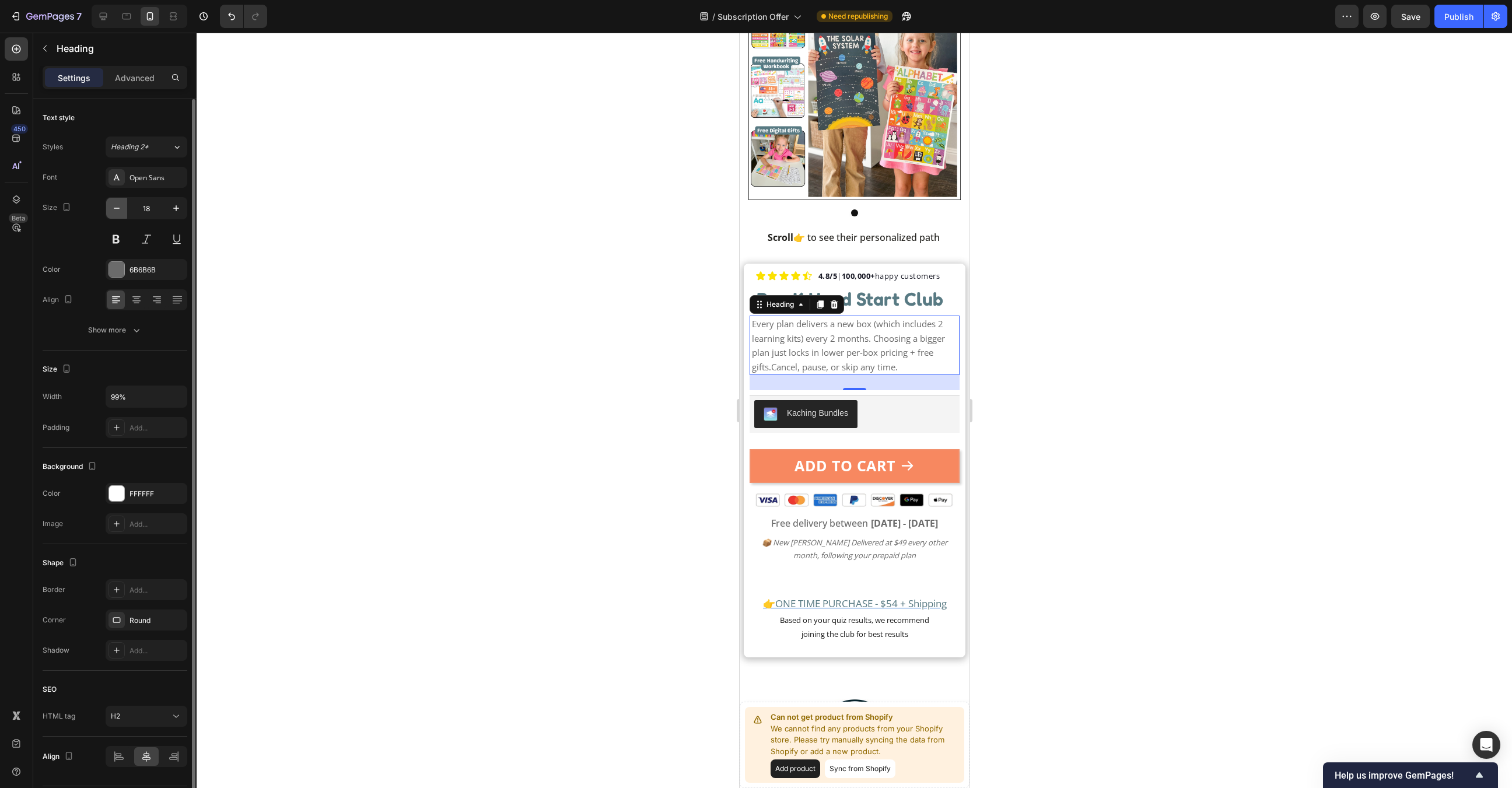
click at [120, 214] on button "button" at bounding box center [117, 208] width 21 height 21
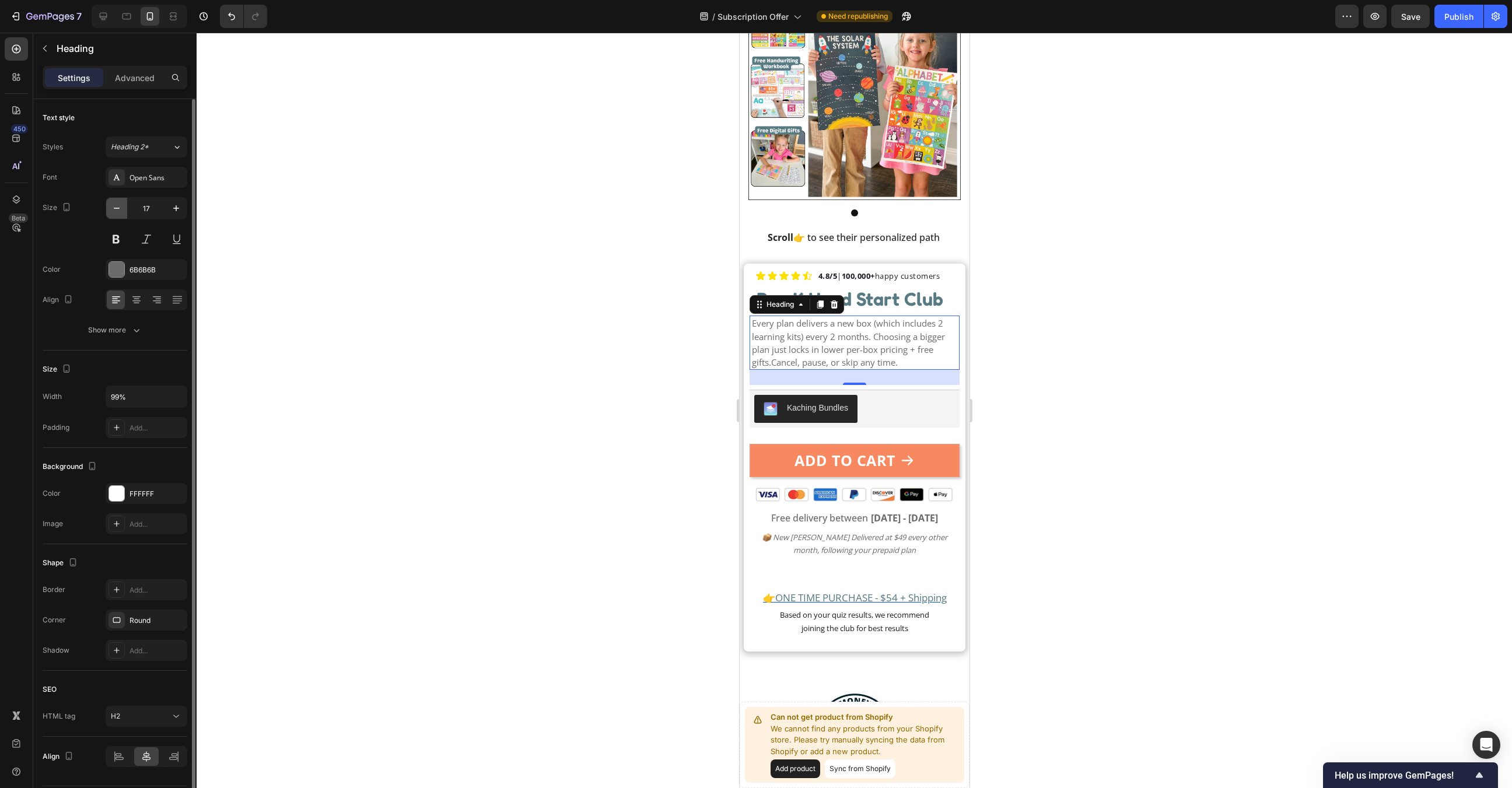
click at [120, 214] on button "button" at bounding box center [117, 208] width 21 height 21
type input "15"
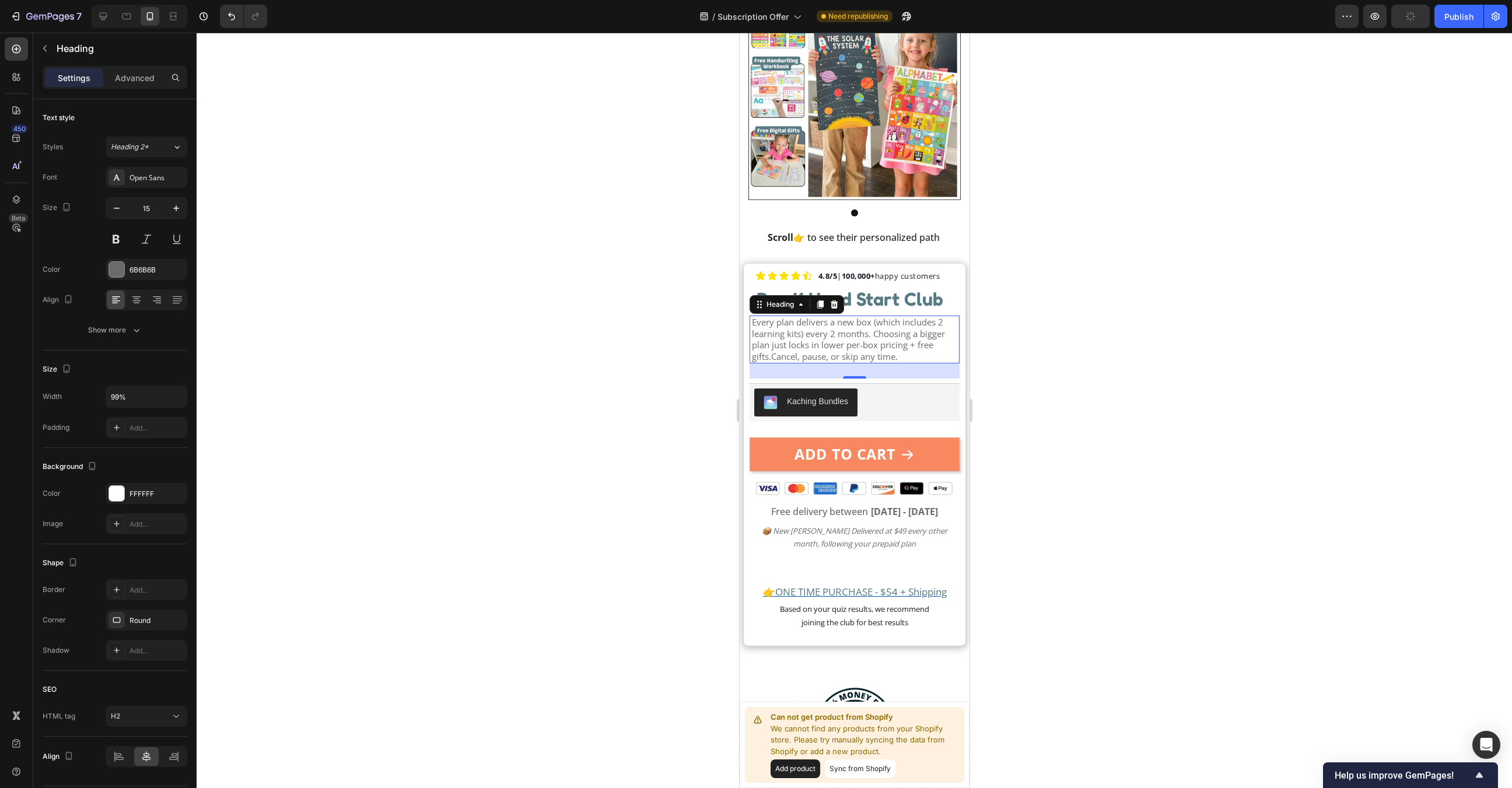
click at [863, 362] on span "Every plan delivers a new box (which includes 2 learning kits) every 2 months. …" at bounding box center [848, 339] width 193 height 46
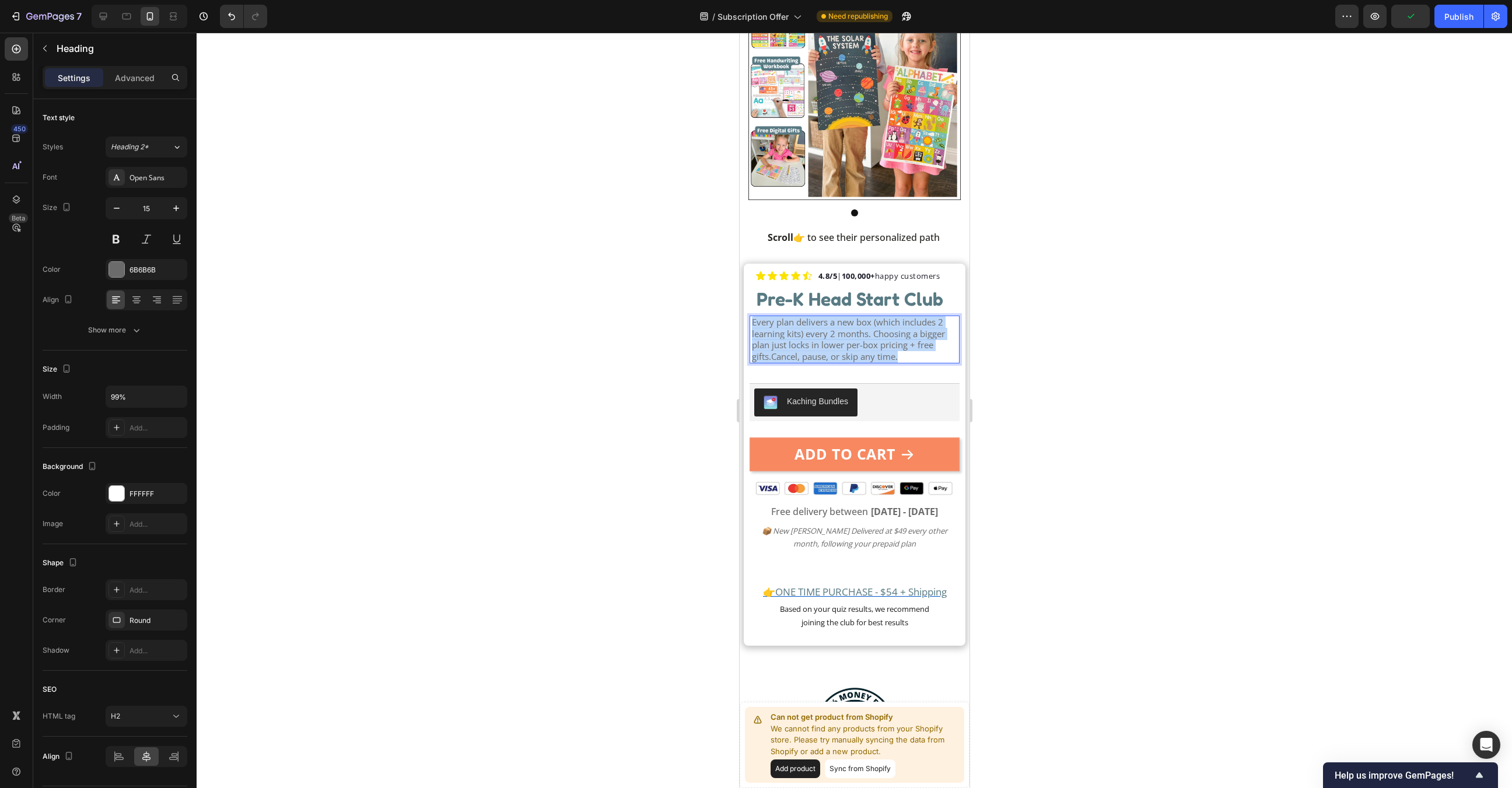
click at [863, 362] on span "Every plan delivers a new box (which includes 2 learning kits) every 2 months. …" at bounding box center [848, 339] width 193 height 46
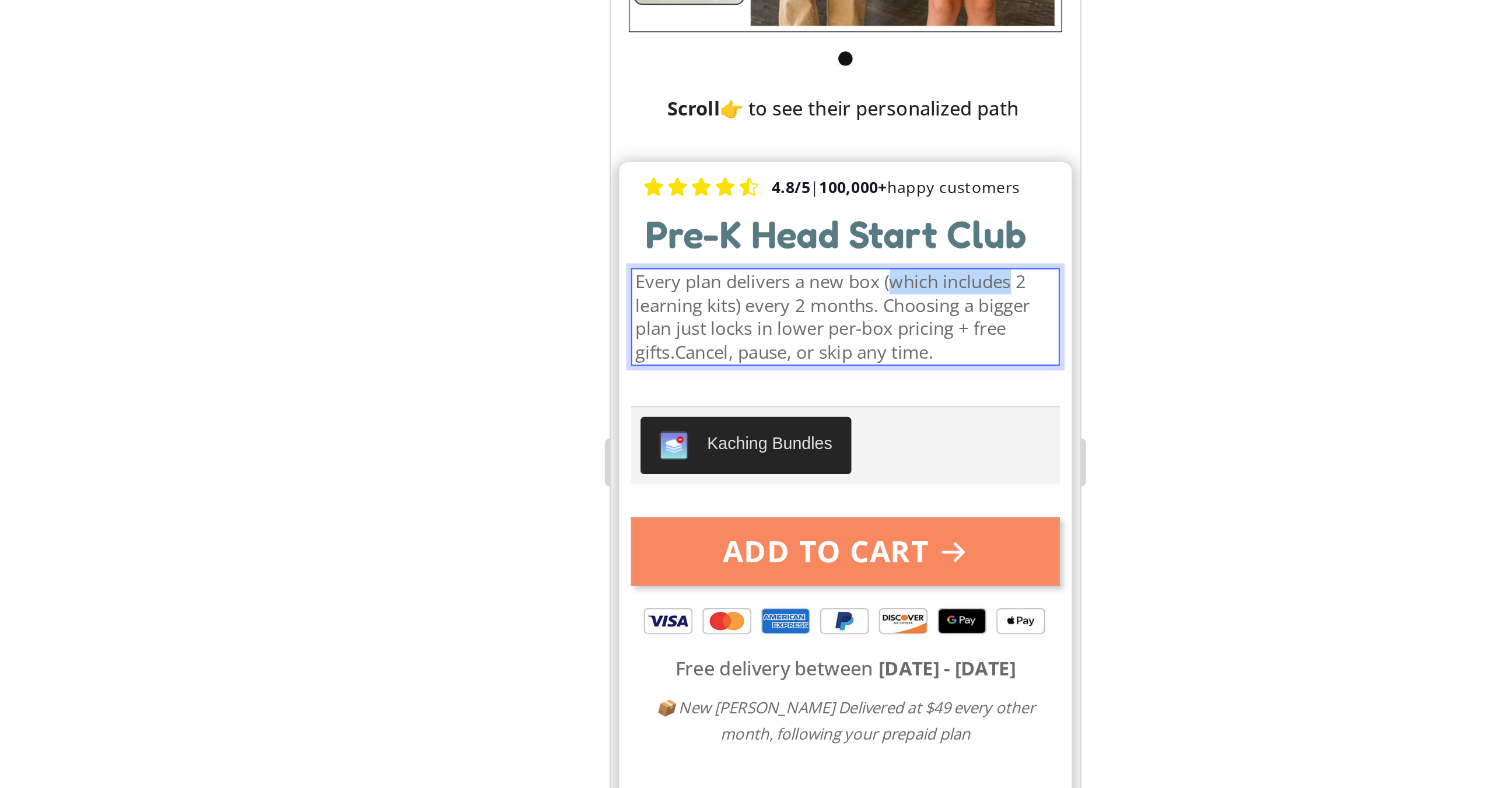
drag, startPoint x: 806, startPoint y: -19, endPoint x: 748, endPoint y: -17, distance: 58.0
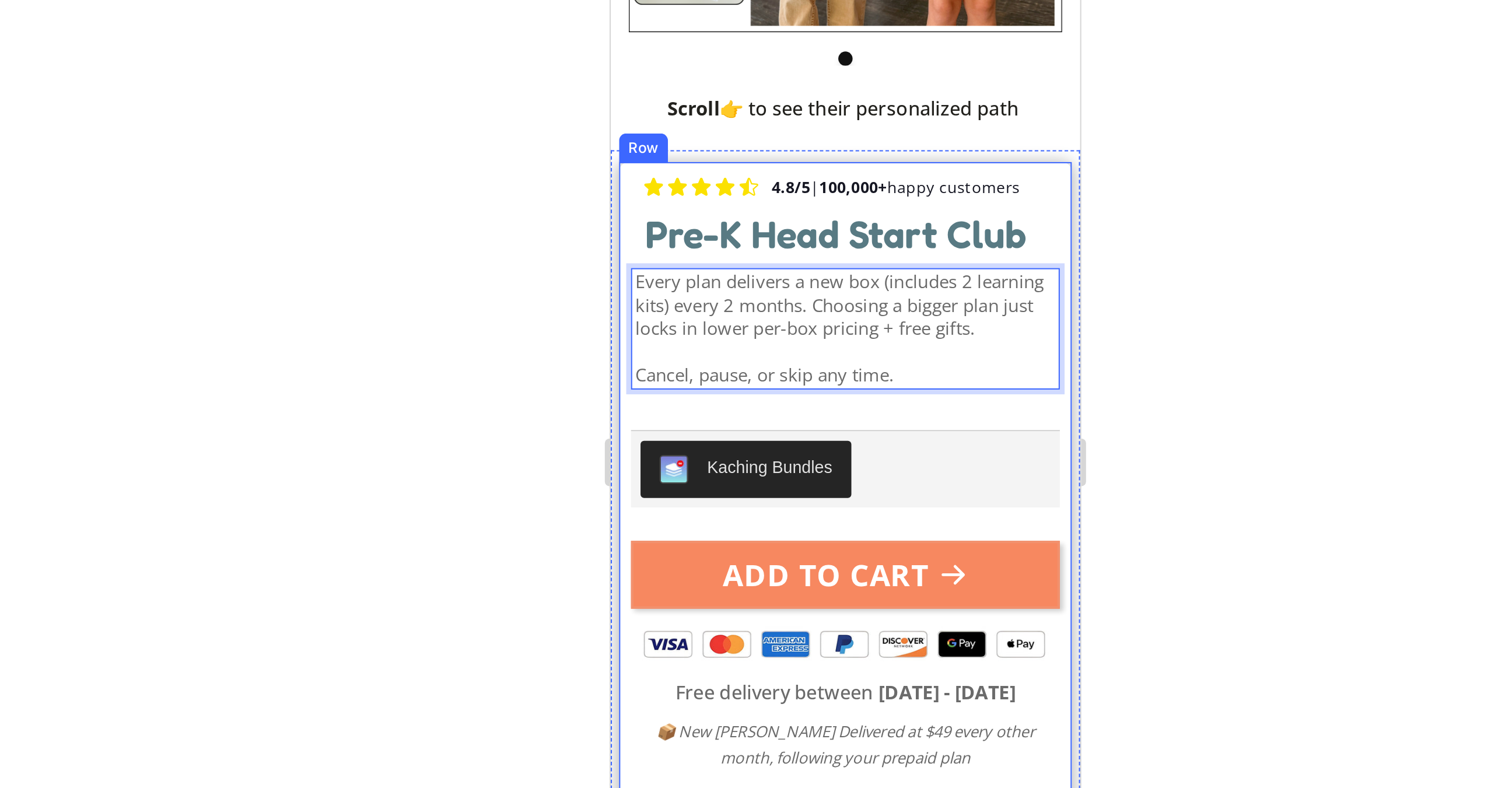
click at [1023, 376] on div at bounding box center [854, 410] width 1315 height 755
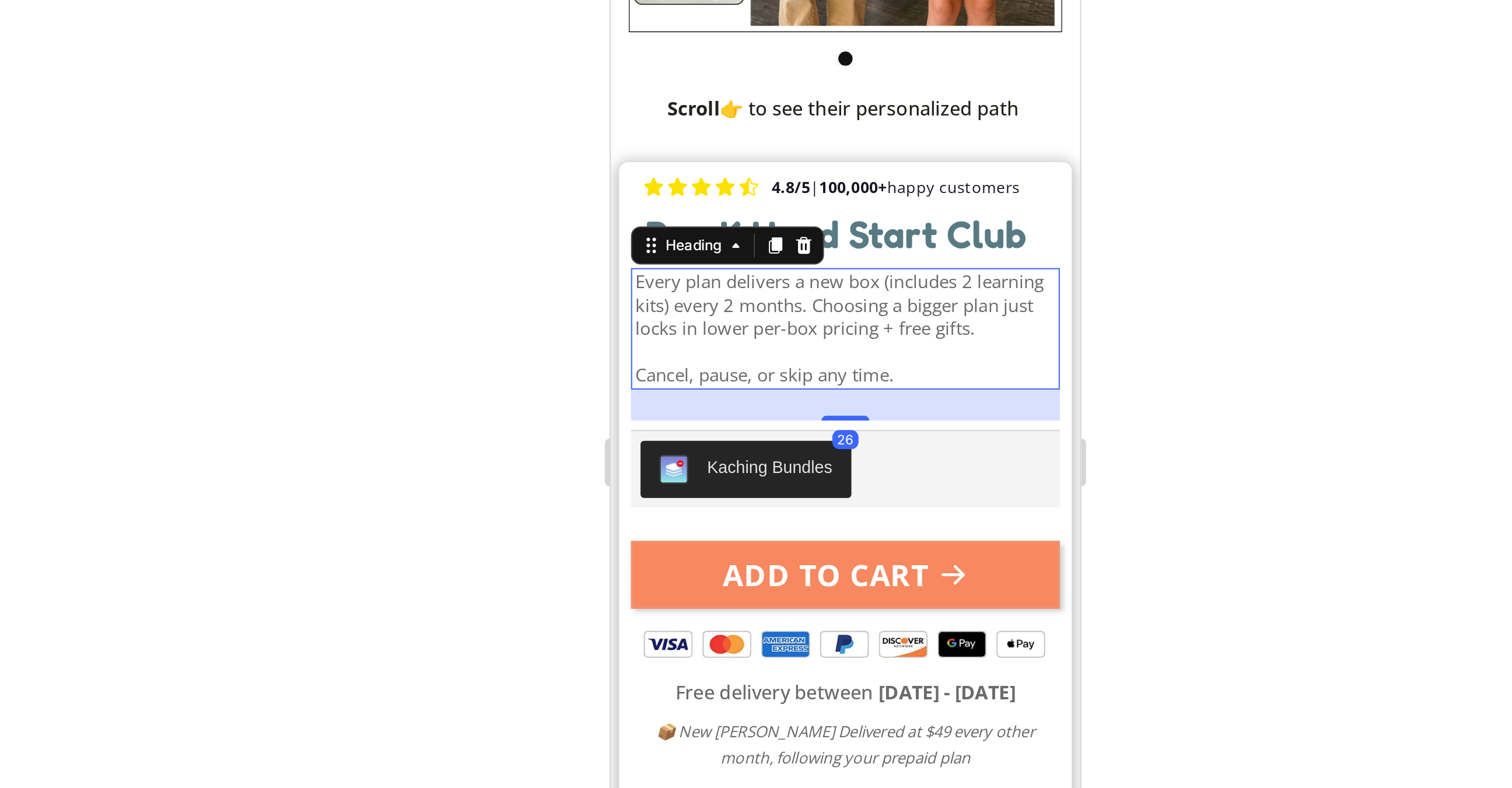
click at [1003, 353] on div at bounding box center [854, 410] width 1315 height 755
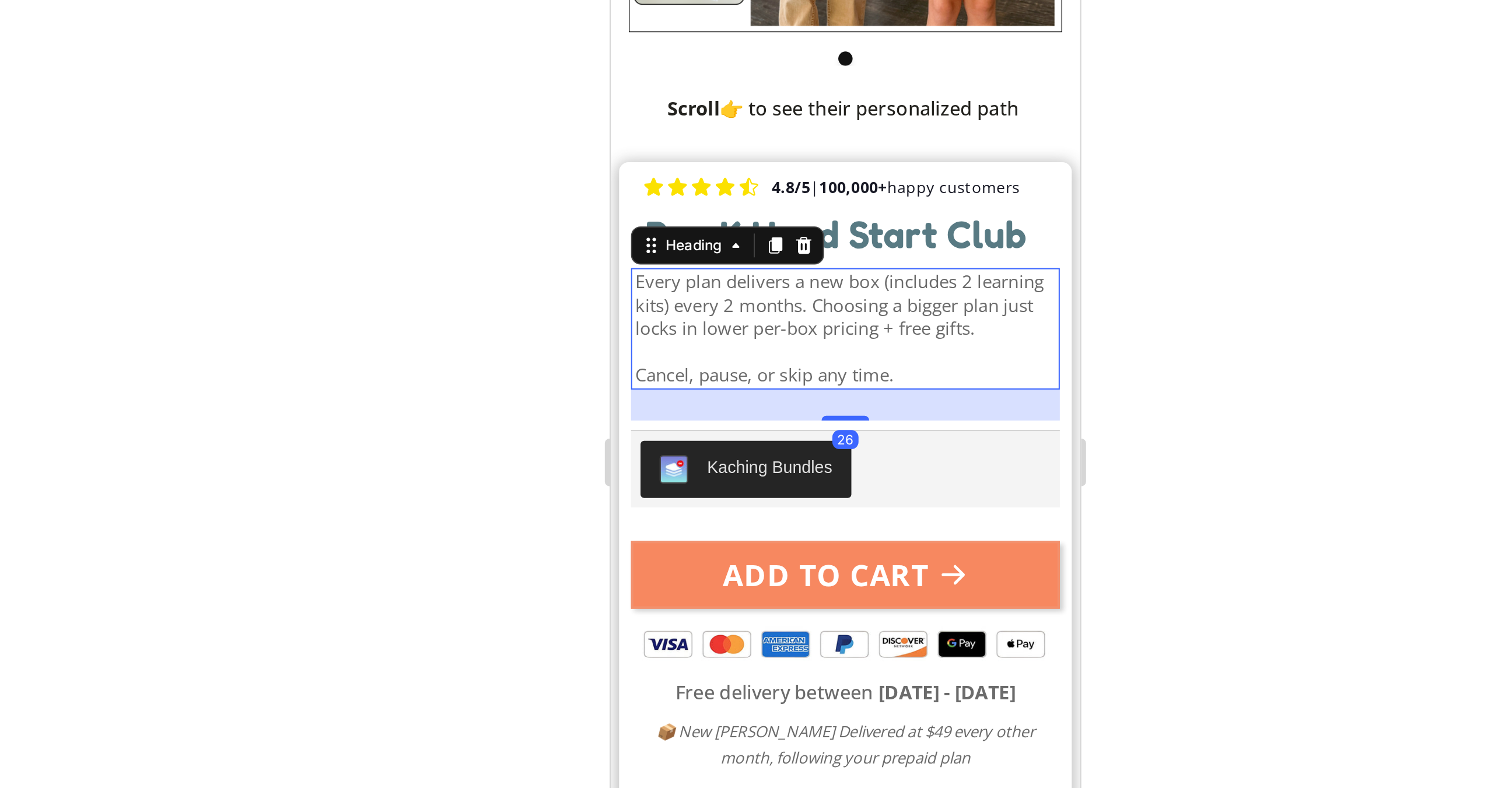
click at [991, 339] on div at bounding box center [854, 410] width 1315 height 755
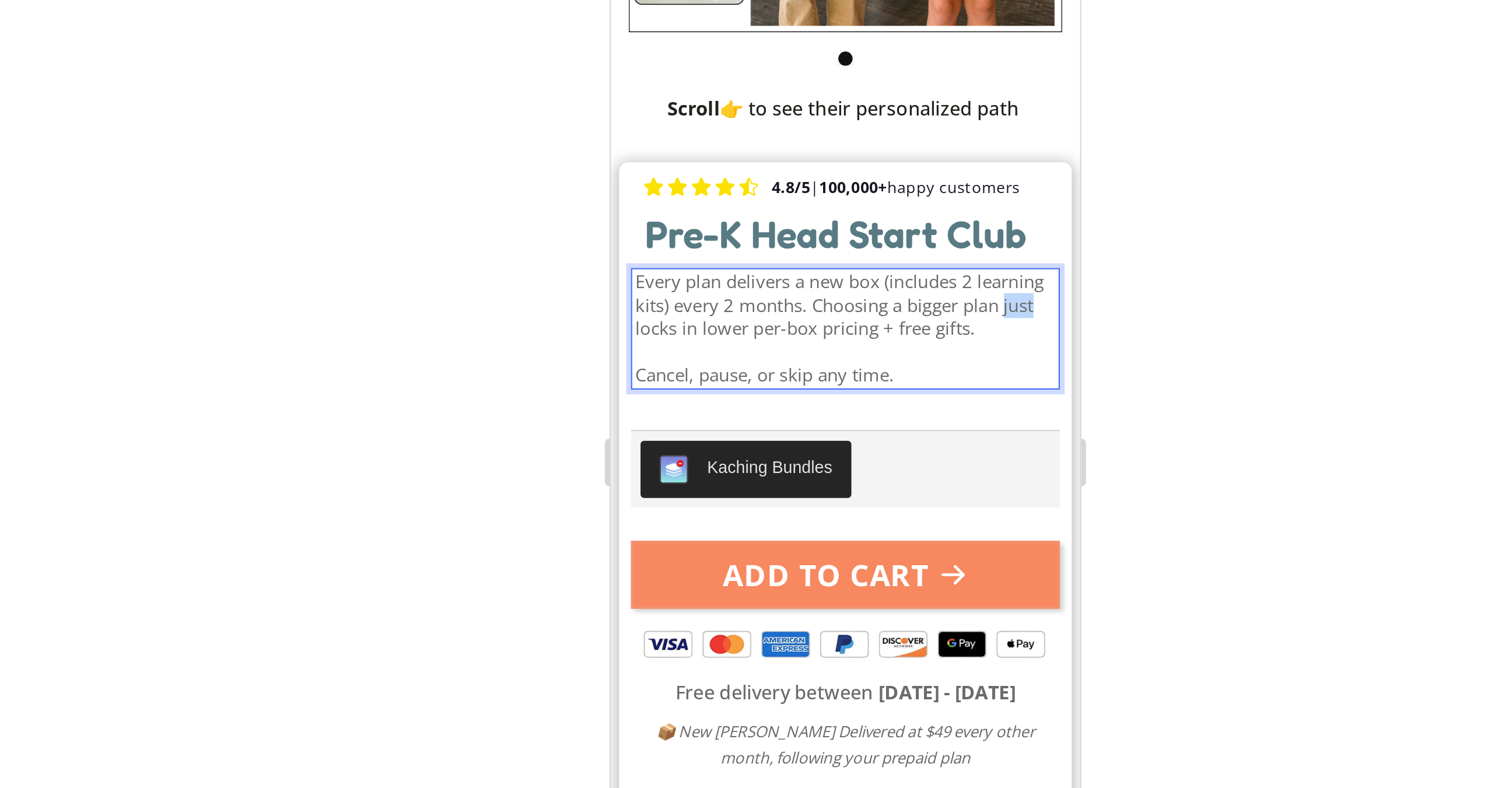
click at [1014, 337] on div at bounding box center [854, 410] width 1315 height 755
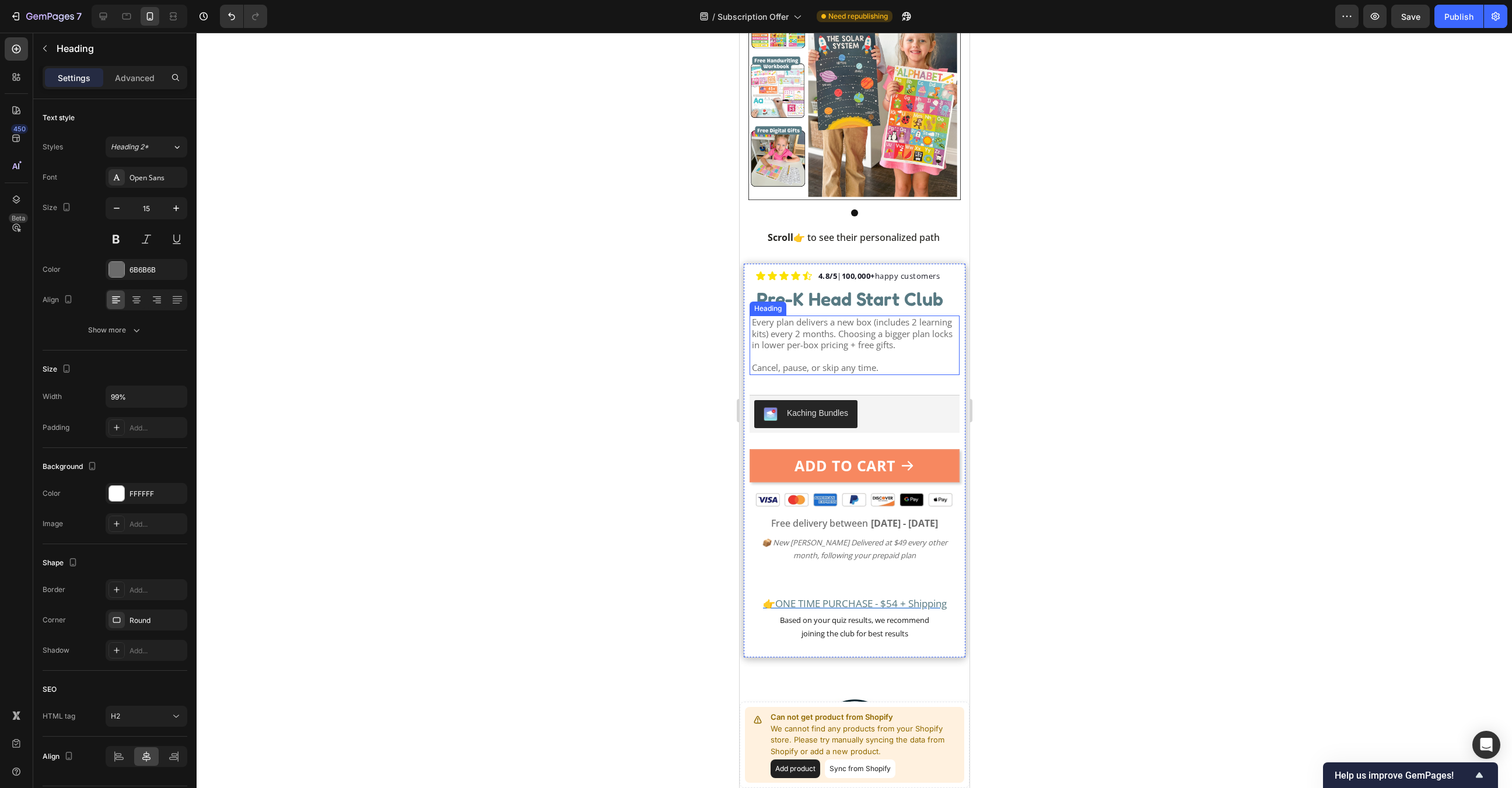
click at [788, 324] on span "Every plan delivers a new box (includes 2 learning kits) every 2 months. Choosi…" at bounding box center [851, 333] width 201 height 35
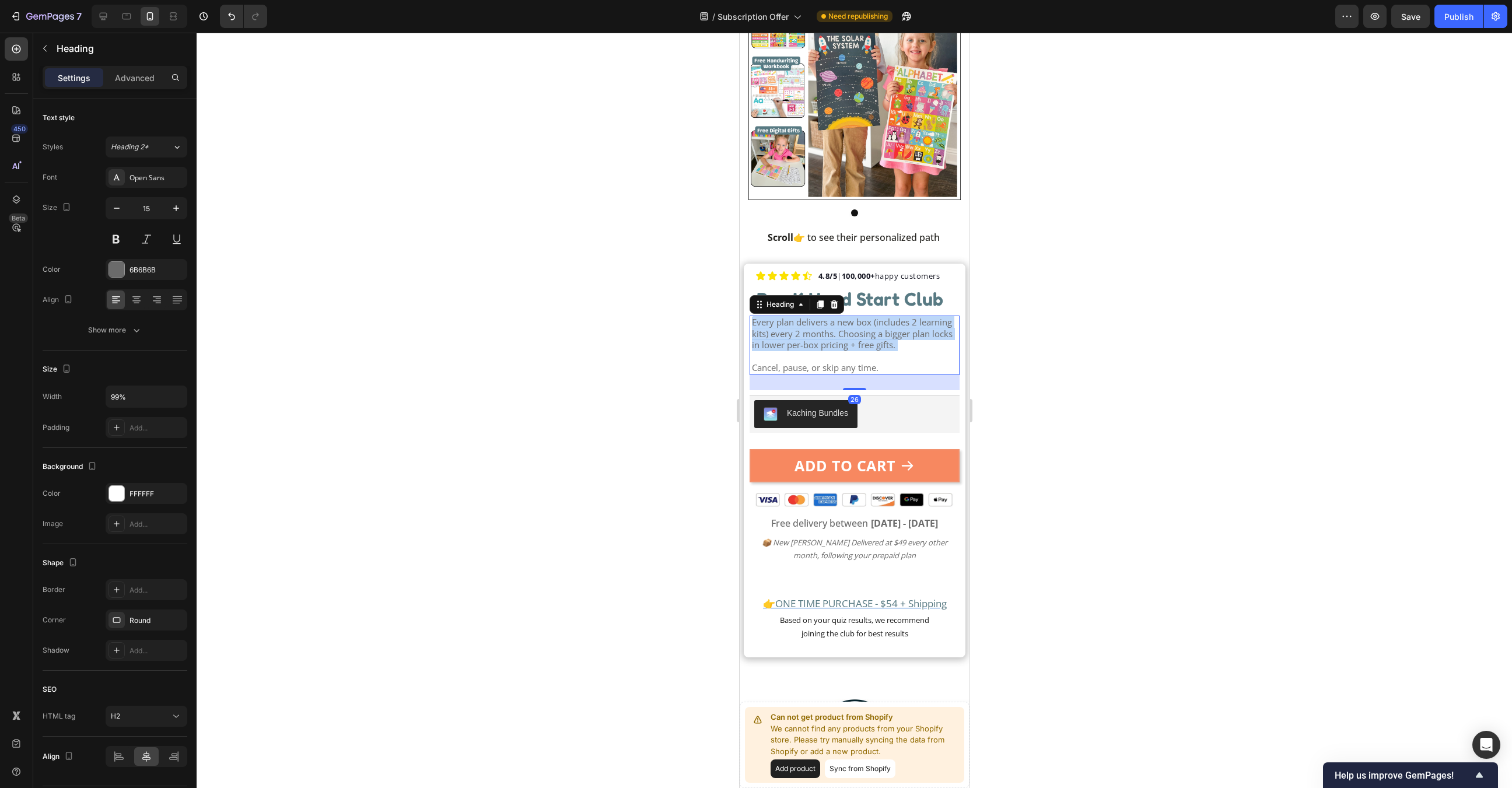
click at [788, 324] on span "Every plan delivers a new box (includes 2 learning kits) every 2 months. Choosi…" at bounding box center [851, 333] width 201 height 35
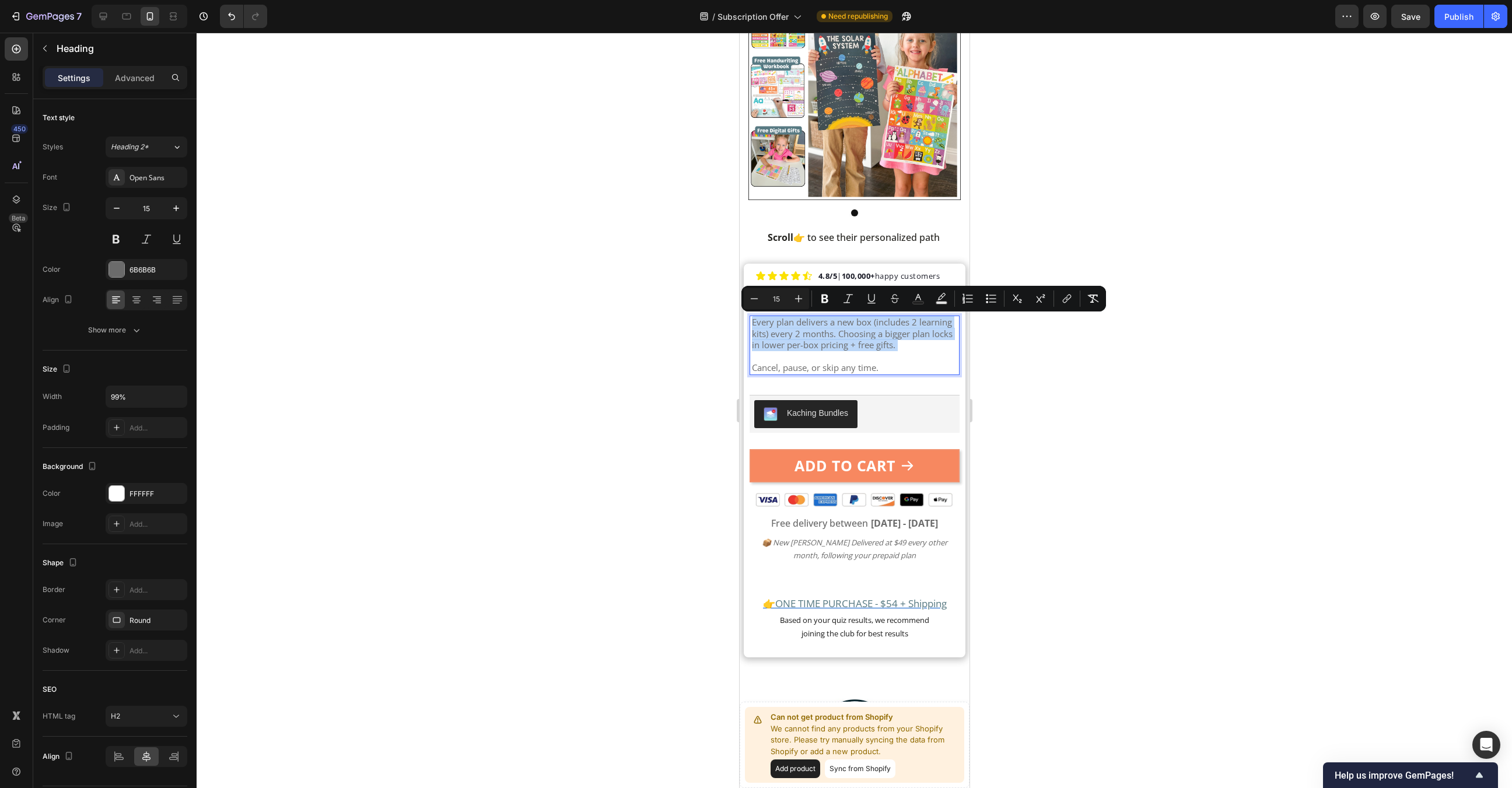
click at [874, 362] on span "Cancel, pause, or skip any time." at bounding box center [814, 367] width 126 height 12
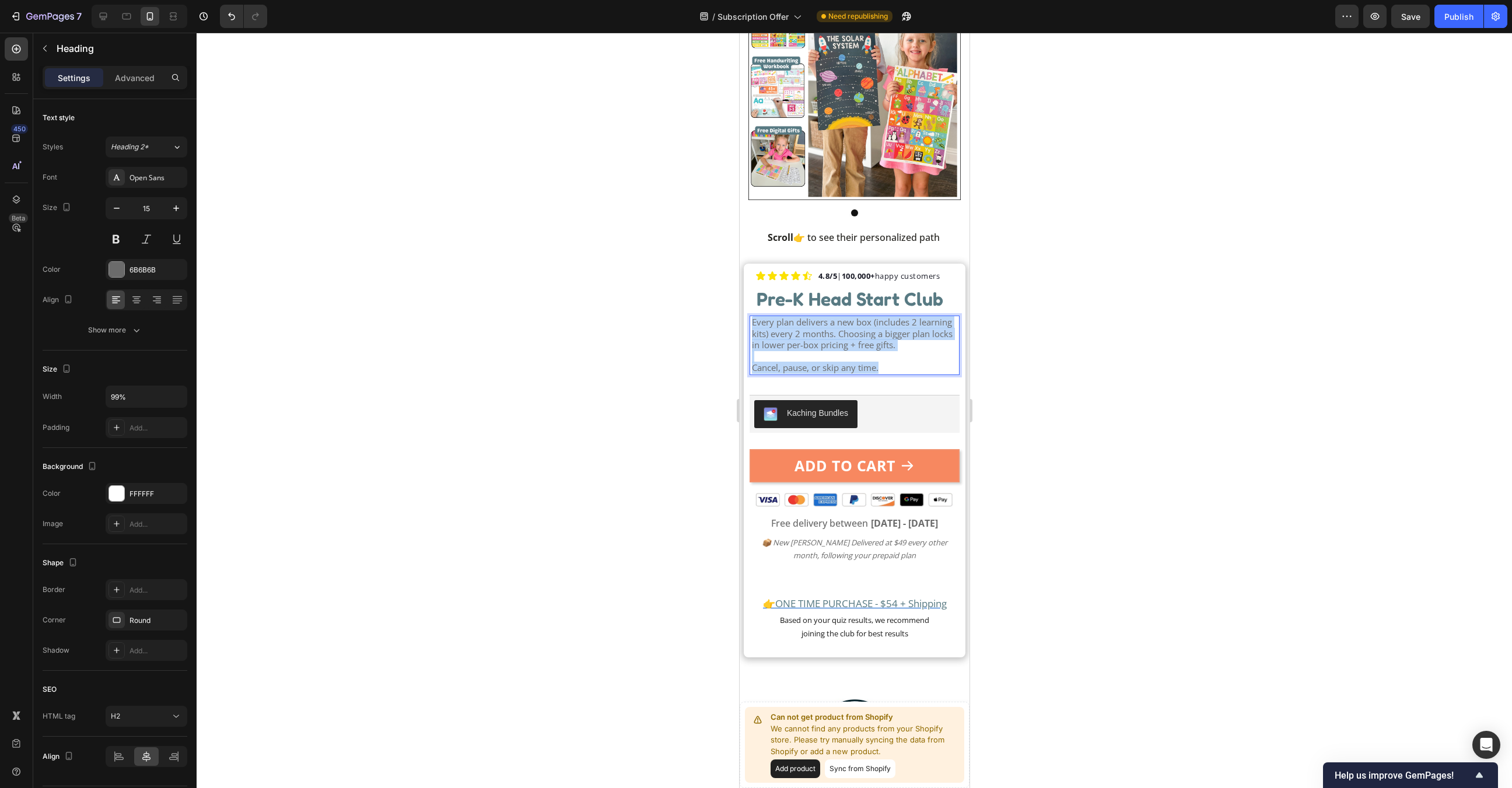
drag, startPoint x: 885, startPoint y: 365, endPoint x: 662, endPoint y: 273, distance: 241.2
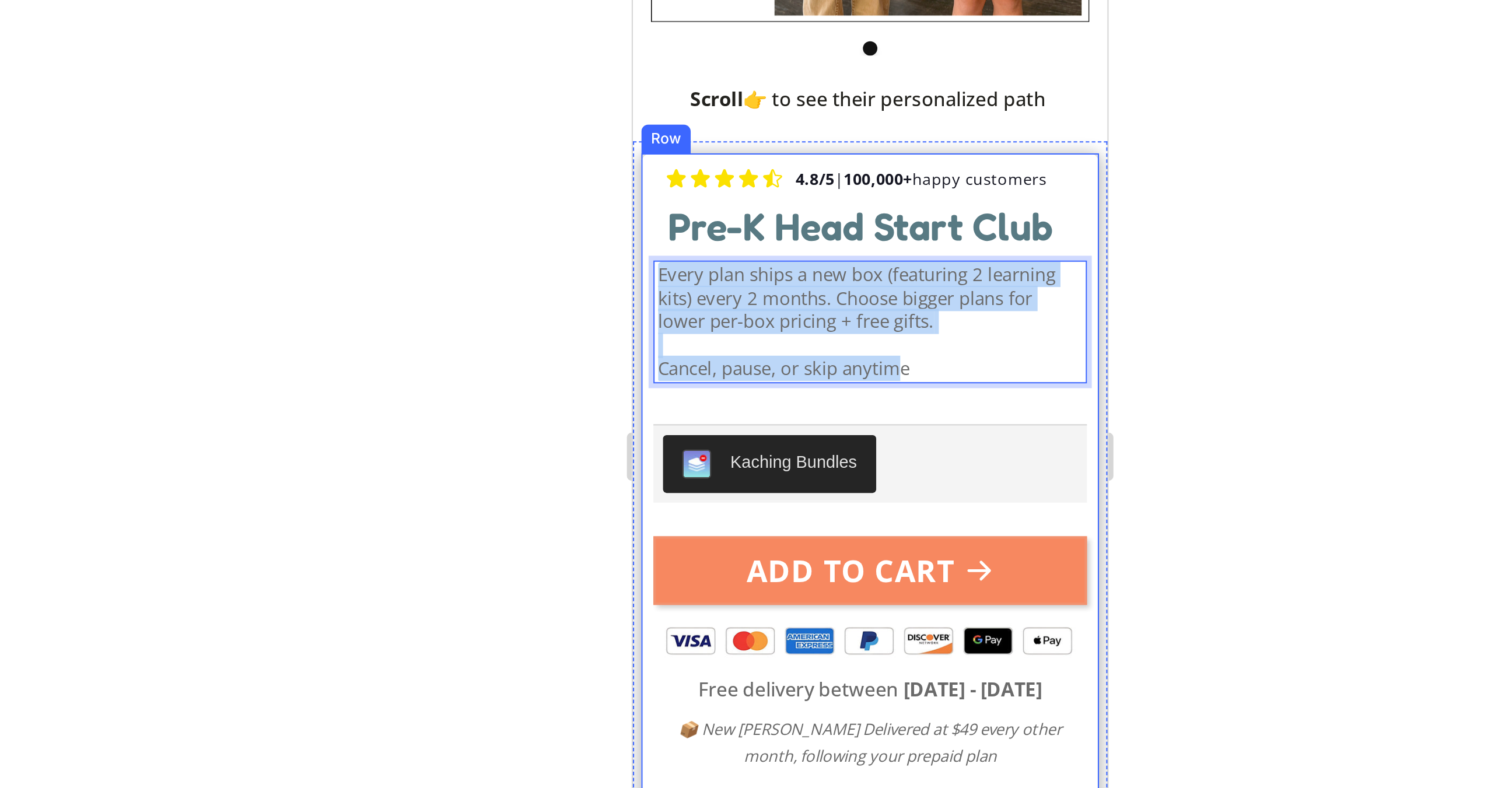
drag, startPoint x: 765, startPoint y: 8, endPoint x: 632, endPoint y: -46, distance: 143.5
click at [632, 0] on div "Icon Icon Icon Icon Icon Icon List 4.8/5 | 100,000+ happy customers Text block …" at bounding box center [746, 106] width 230 height 408
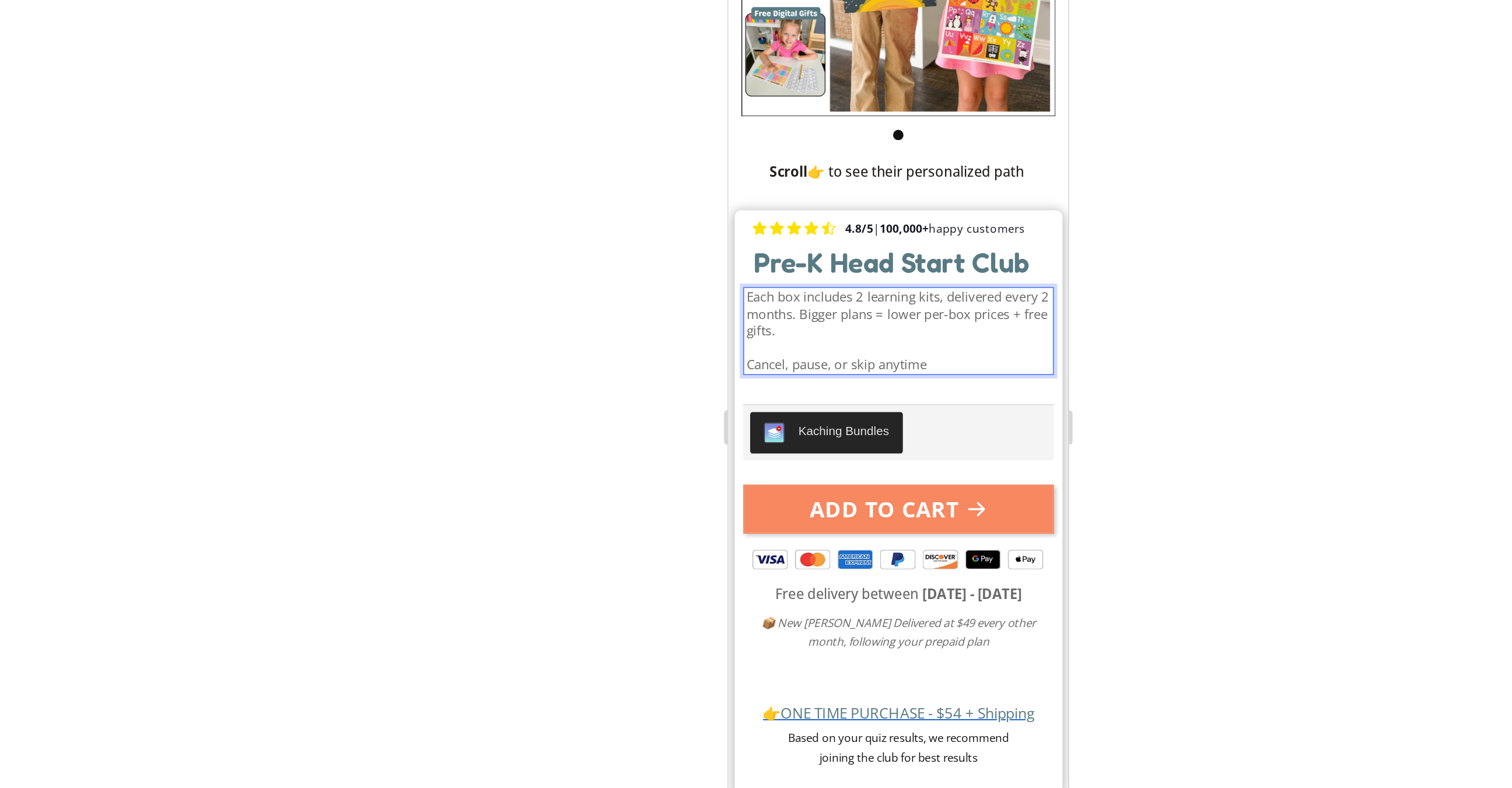
click at [1026, 336] on div at bounding box center [854, 410] width 1315 height 755
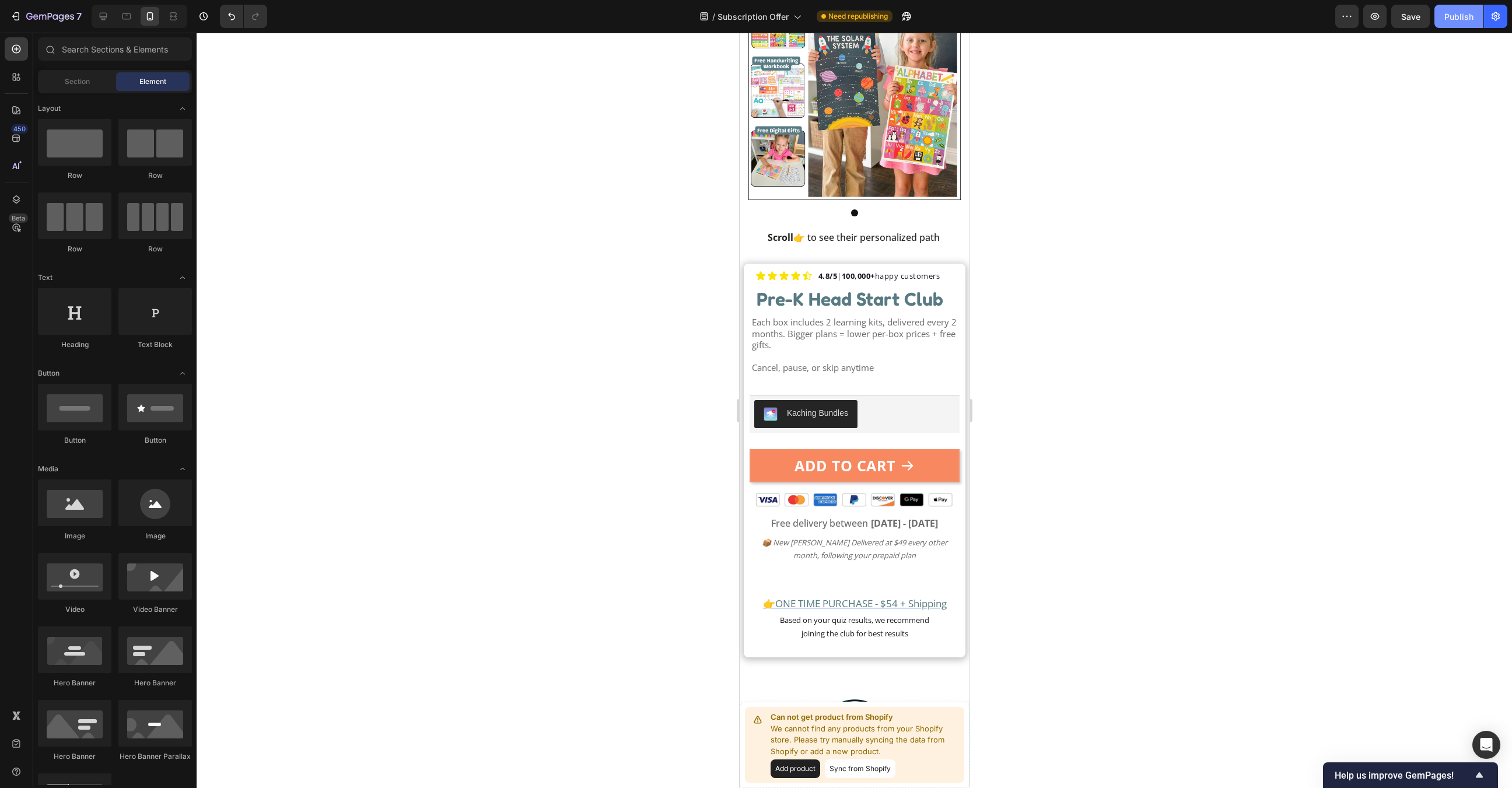
click at [1448, 17] on div "Publish" at bounding box center [1459, 17] width 29 height 12
